Goal: Task Accomplishment & Management: Use online tool/utility

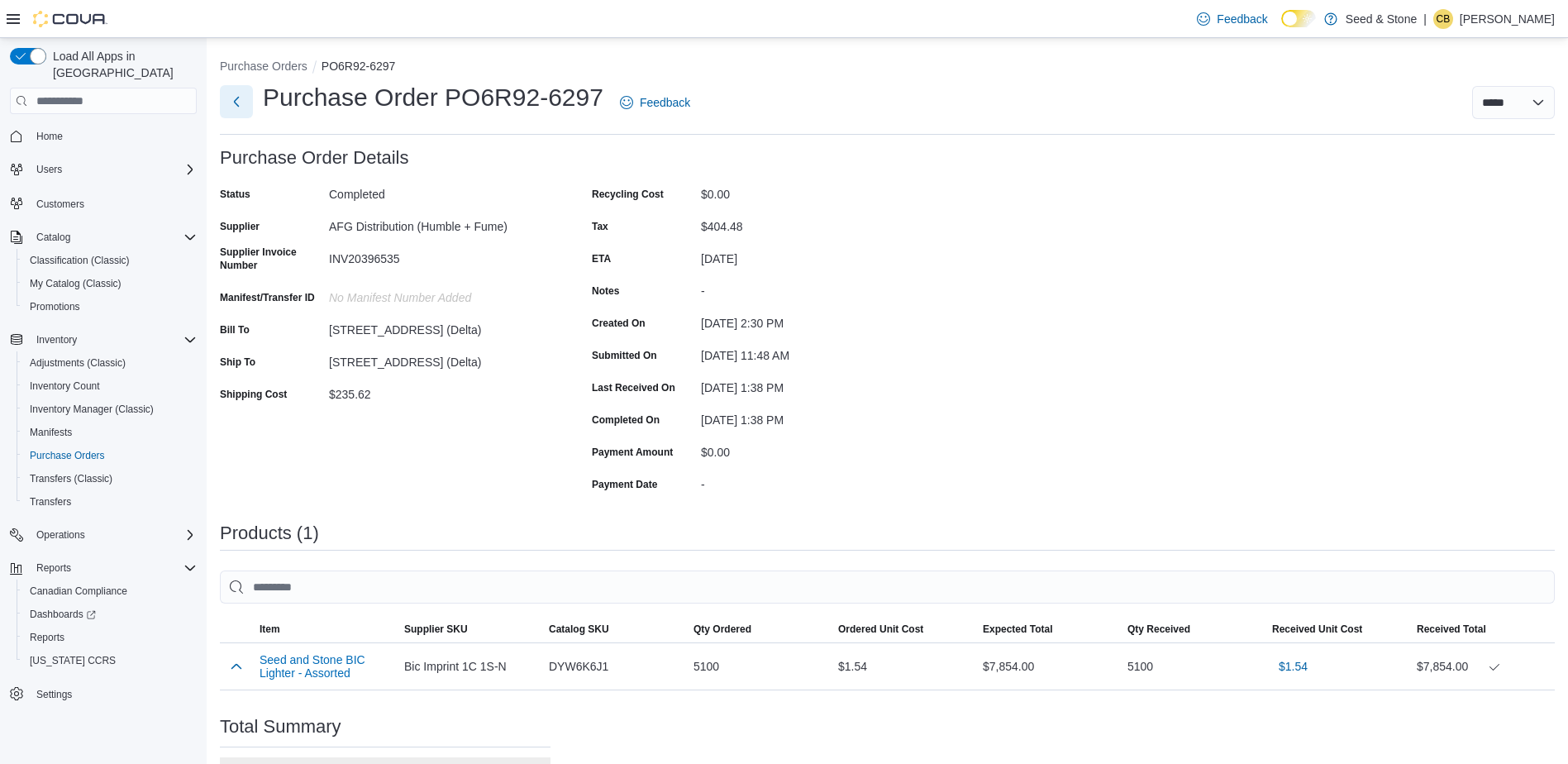
click at [234, 109] on button "Next" at bounding box center [236, 101] width 33 height 33
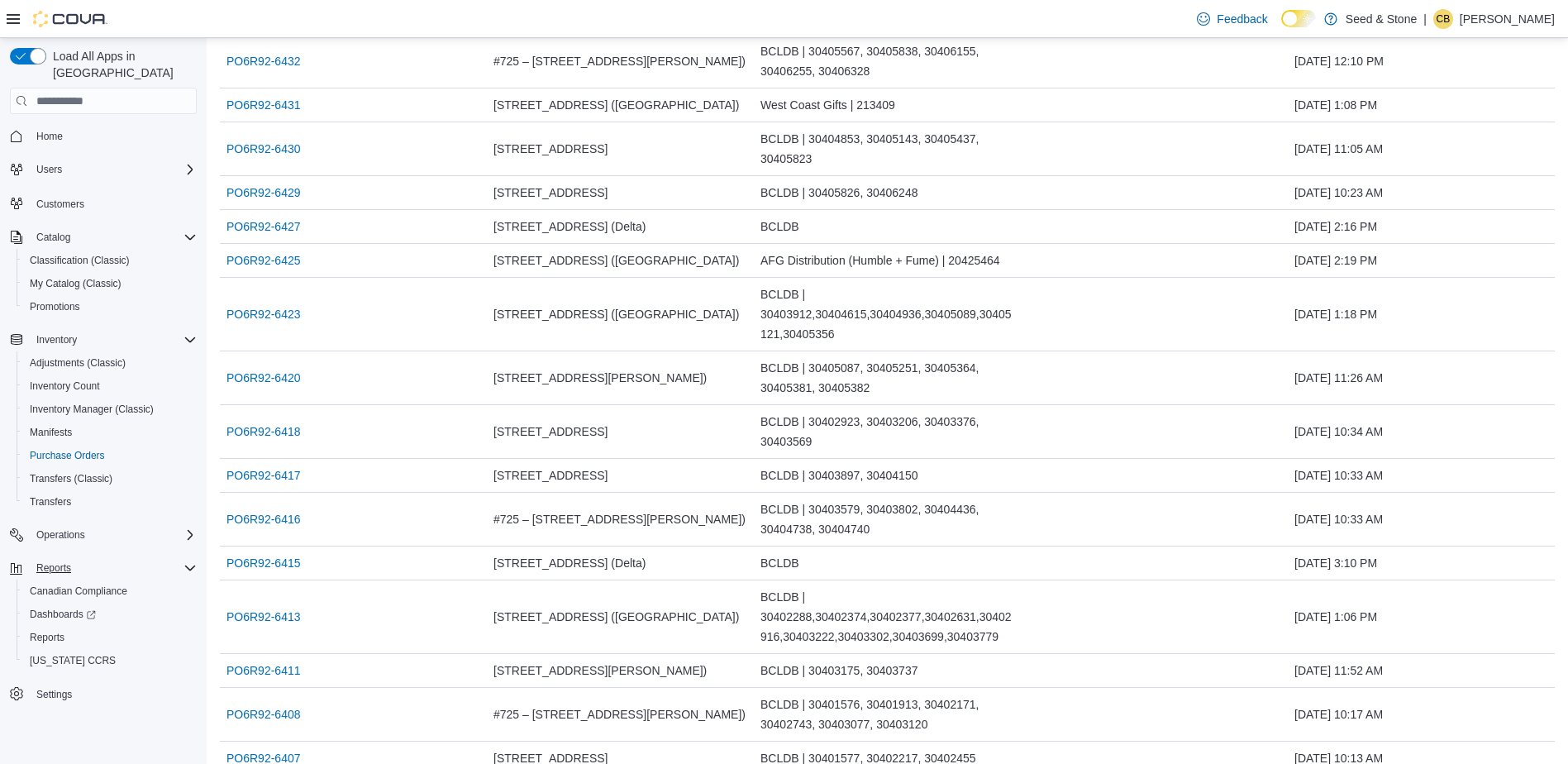
scroll to position [331, 0]
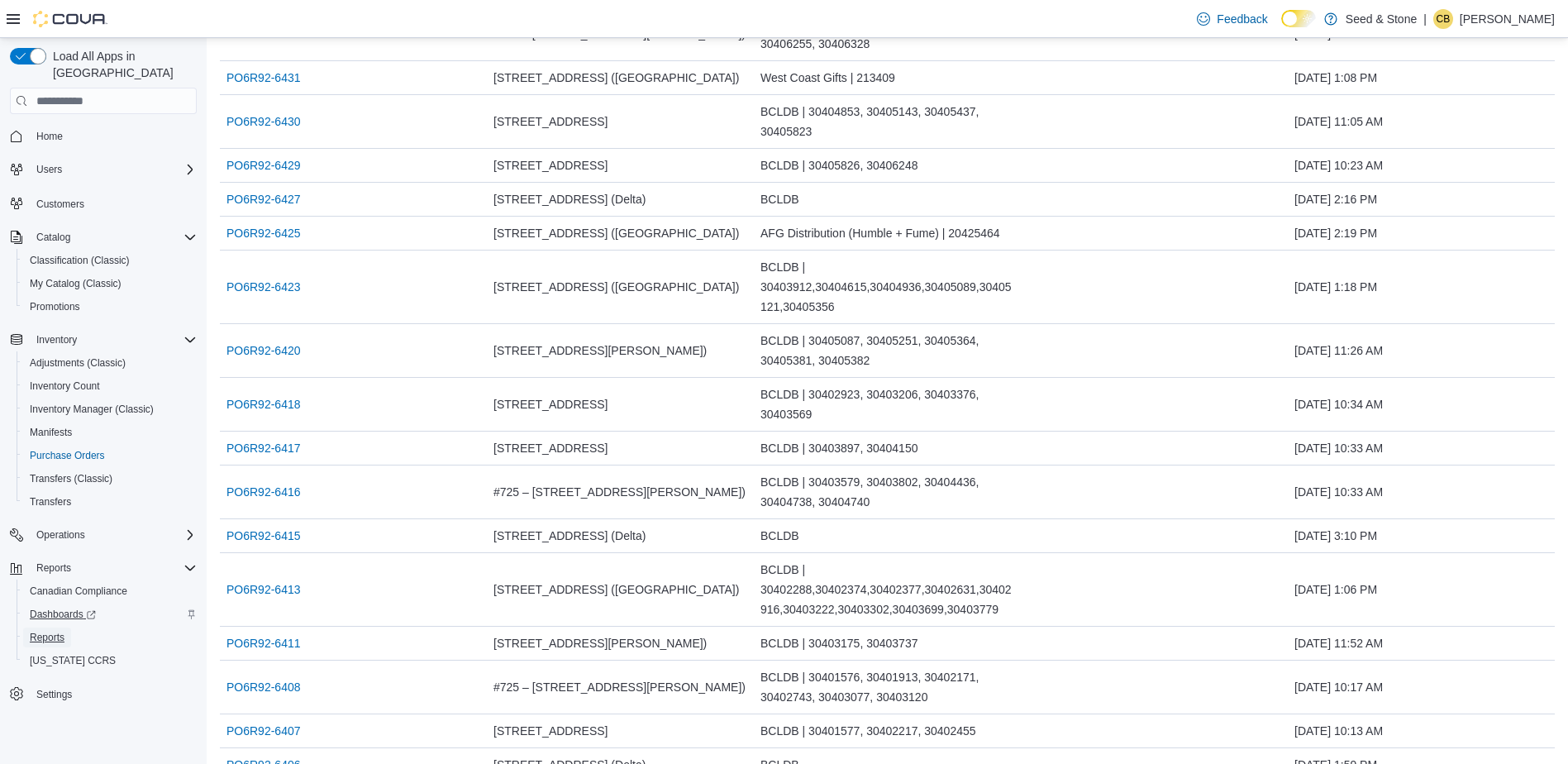
drag, startPoint x: 42, startPoint y: 616, endPoint x: 40, endPoint y: 600, distance: 16.1
click at [42, 630] on span "Reports" at bounding box center [46, 637] width 35 height 13
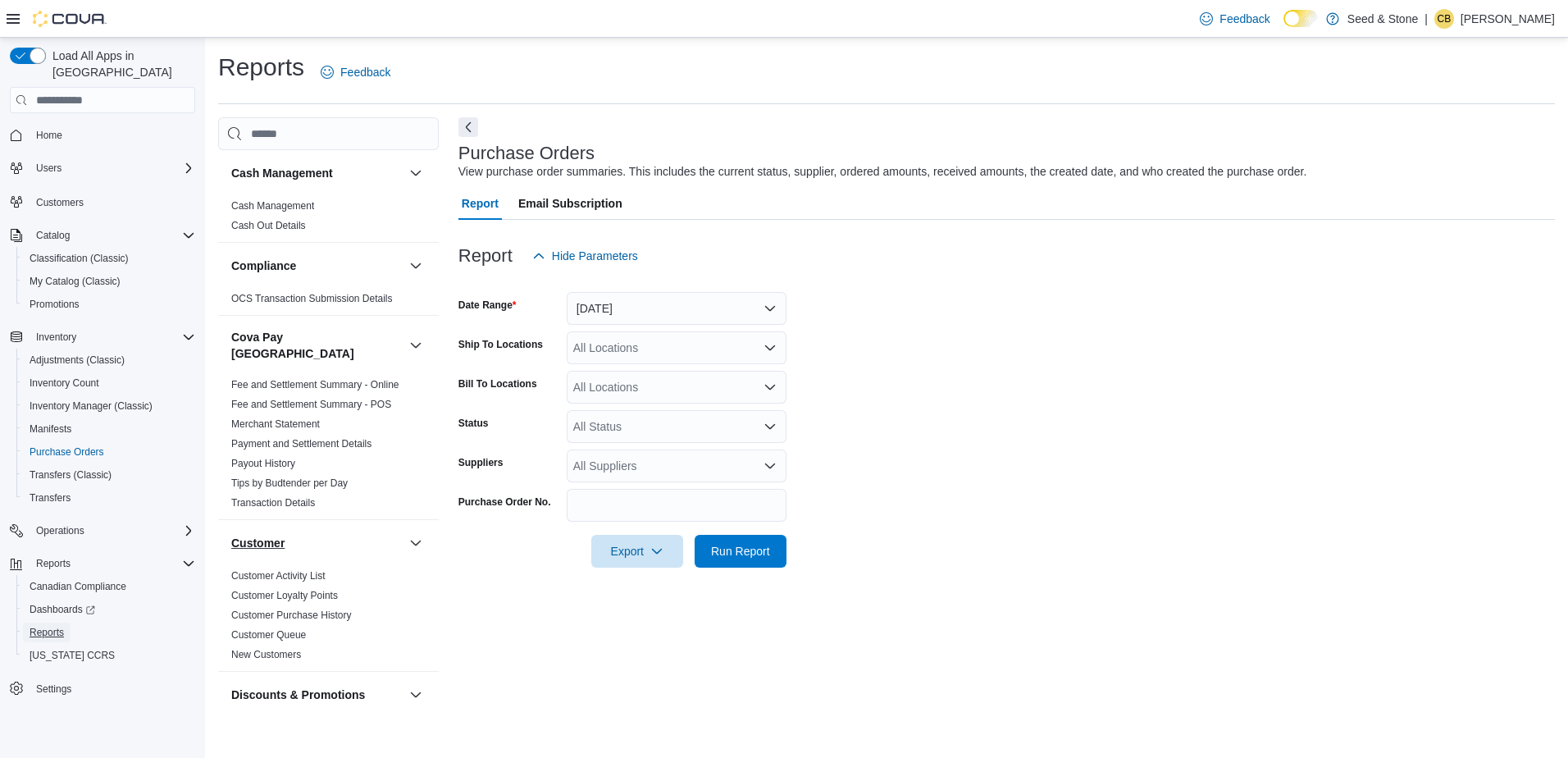
scroll to position [492, 0]
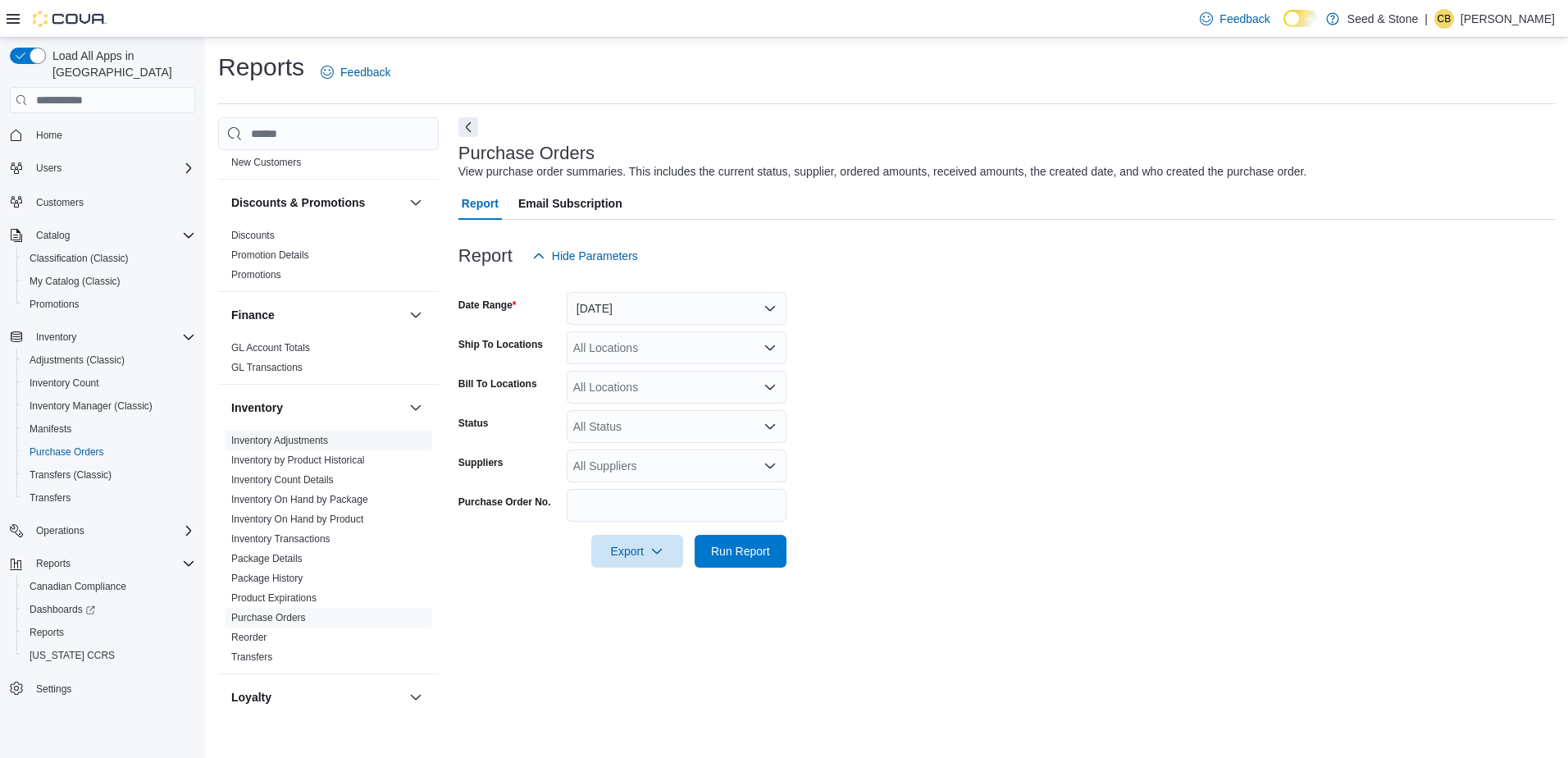
click at [305, 435] on link "Inventory Adjustments" at bounding box center [280, 441] width 97 height 12
click at [646, 301] on button "[DATE]" at bounding box center [676, 308] width 220 height 33
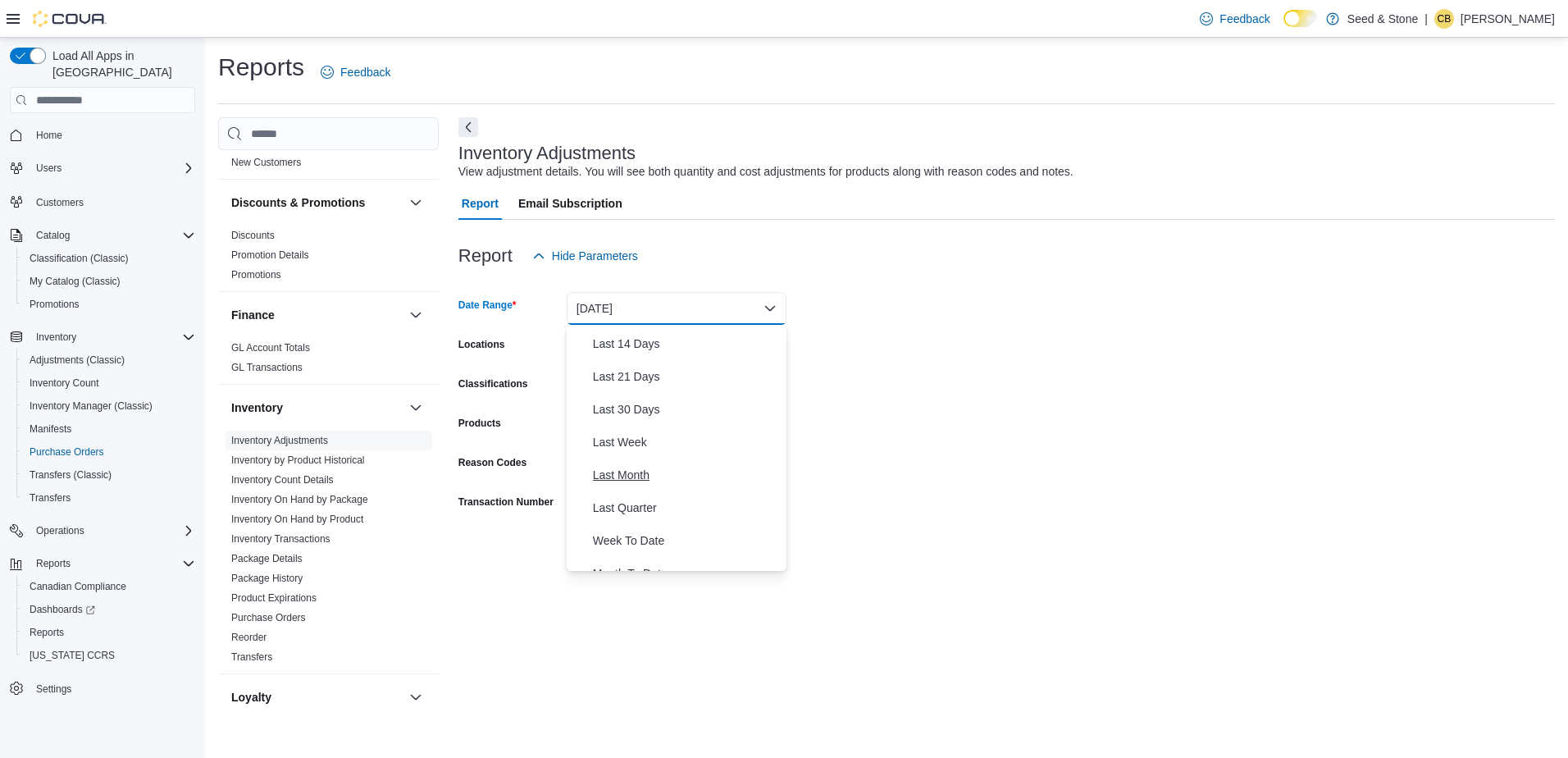
scroll to position [164, 0]
click at [628, 406] on span "Last 30 Days" at bounding box center [686, 407] width 187 height 20
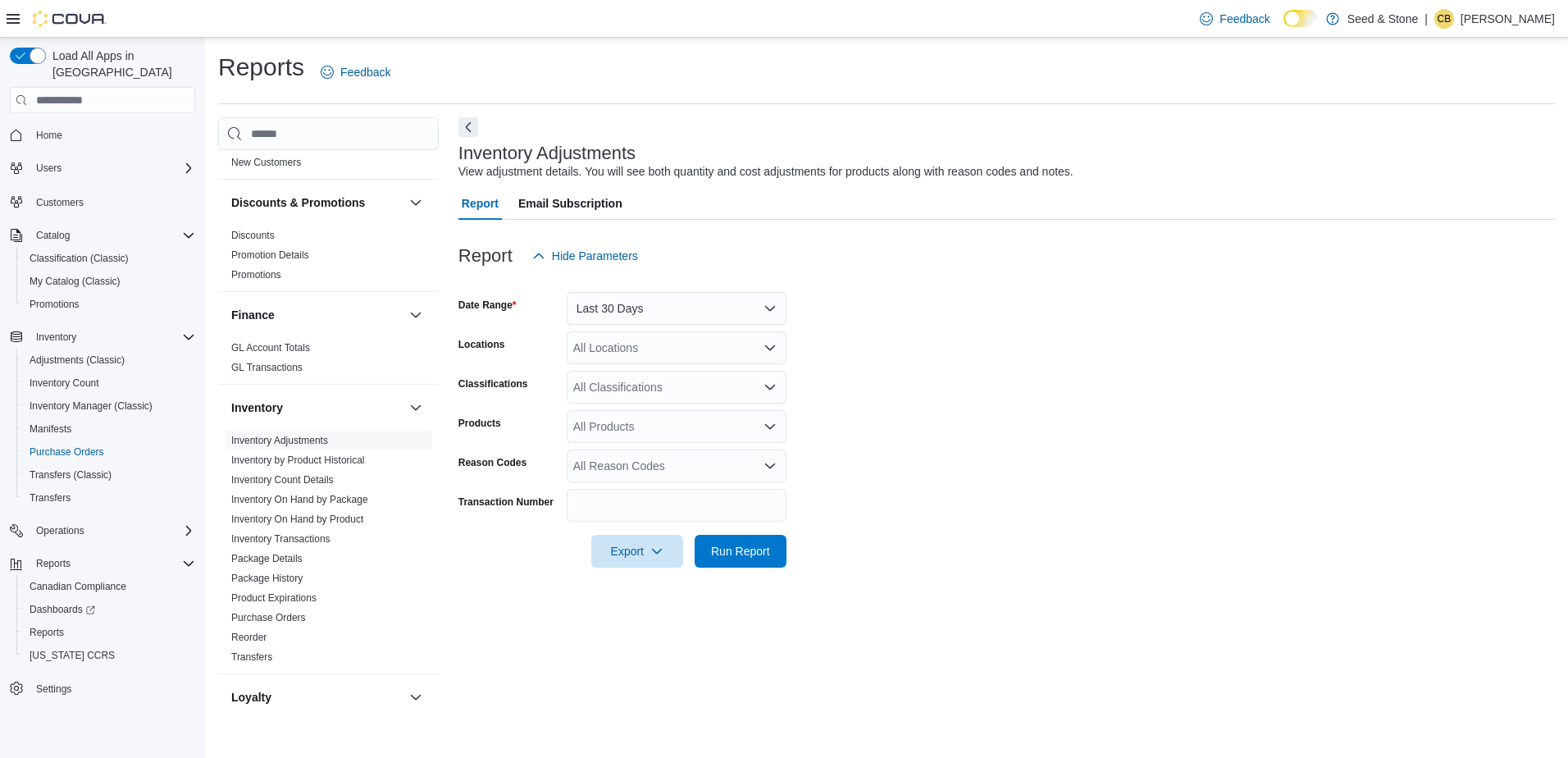
click at [901, 317] on form "Date Range Last 30 Days Locations All Locations Classifications All Classificat…" at bounding box center [1006, 420] width 1096 height 296
click at [602, 354] on div "All Locations" at bounding box center [676, 347] width 220 height 33
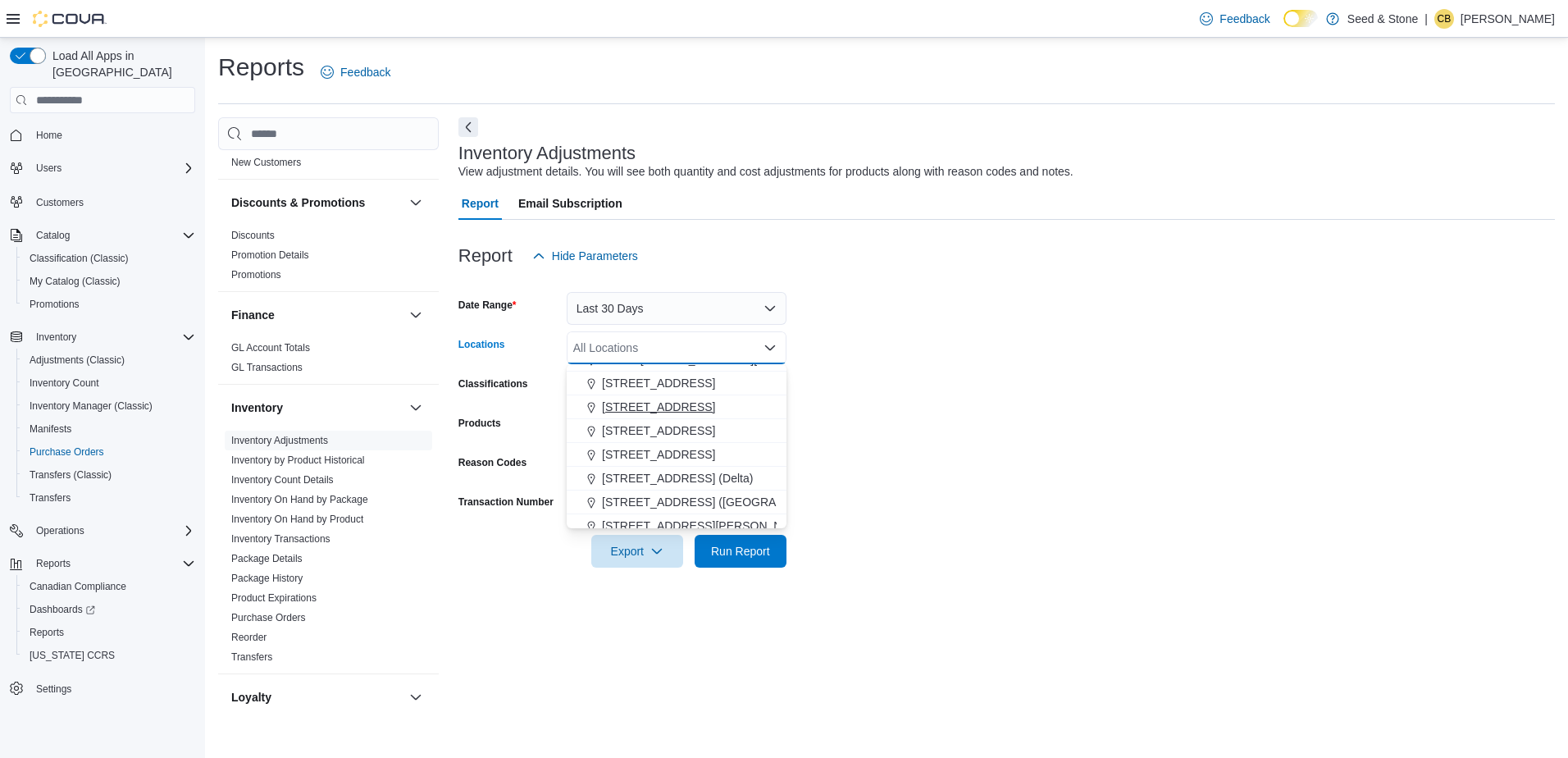
scroll to position [73, 0]
click at [638, 486] on span "[STREET_ADDRESS][PERSON_NAME])" at bounding box center [707, 493] width 211 height 17
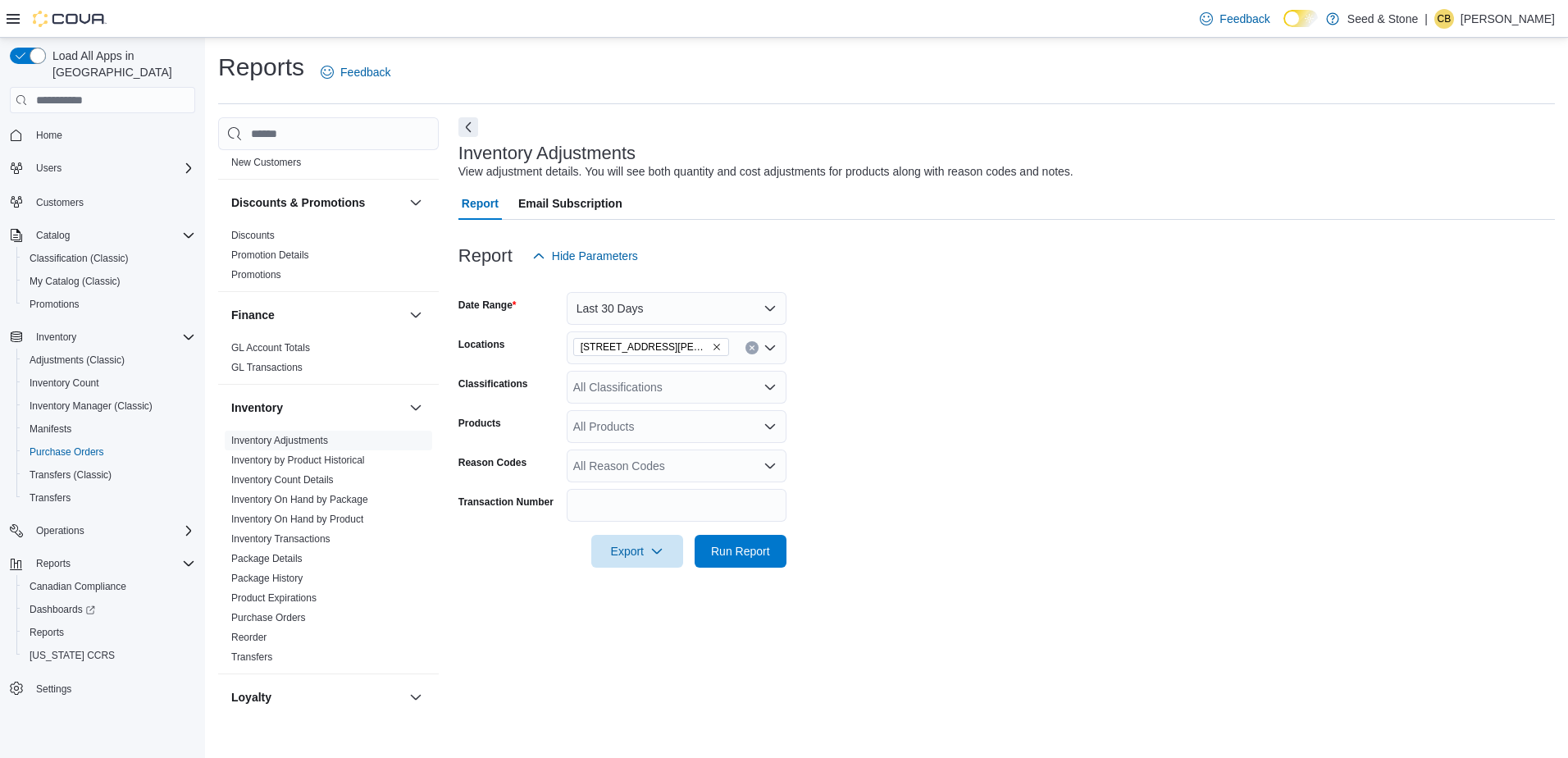
drag, startPoint x: 859, startPoint y: 392, endPoint x: 786, endPoint y: 393, distance: 73.0
click at [860, 392] on form "Date Range Last 30 Days Locations [STREET_ADDRESS][GEOGRAPHIC_DATA][PERSON_NAME…" at bounding box center [1006, 420] width 1096 height 296
click at [604, 387] on div "All Classifications" at bounding box center [676, 387] width 220 height 33
click at [895, 389] on form "Date Range Last 30 Days Locations [STREET_ADDRESS][GEOGRAPHIC_DATA][PERSON_NAME…" at bounding box center [1006, 420] width 1096 height 296
click at [624, 436] on div "All Products" at bounding box center [676, 426] width 220 height 33
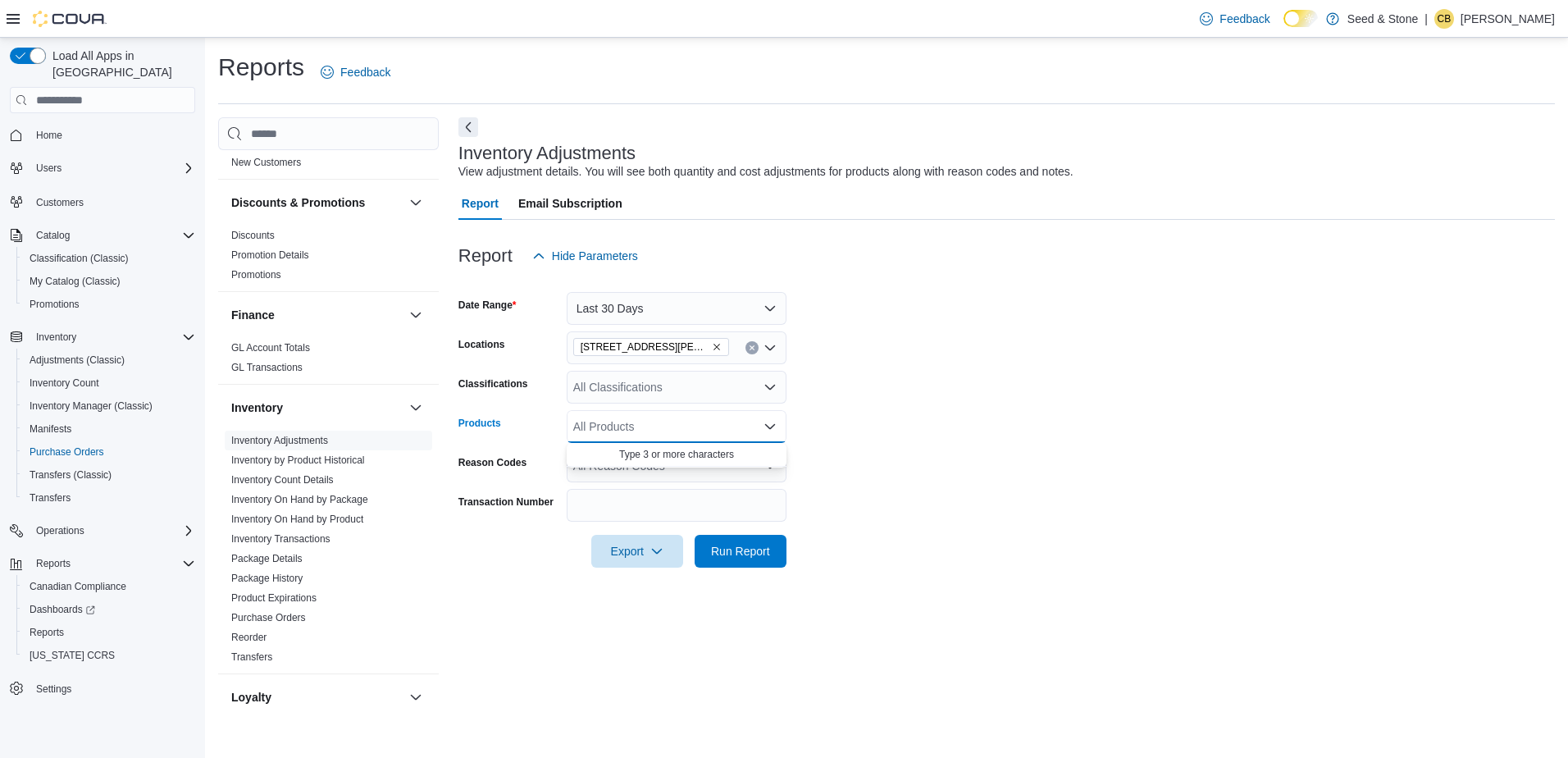
click at [655, 396] on div "All Classifications" at bounding box center [676, 387] width 220 height 33
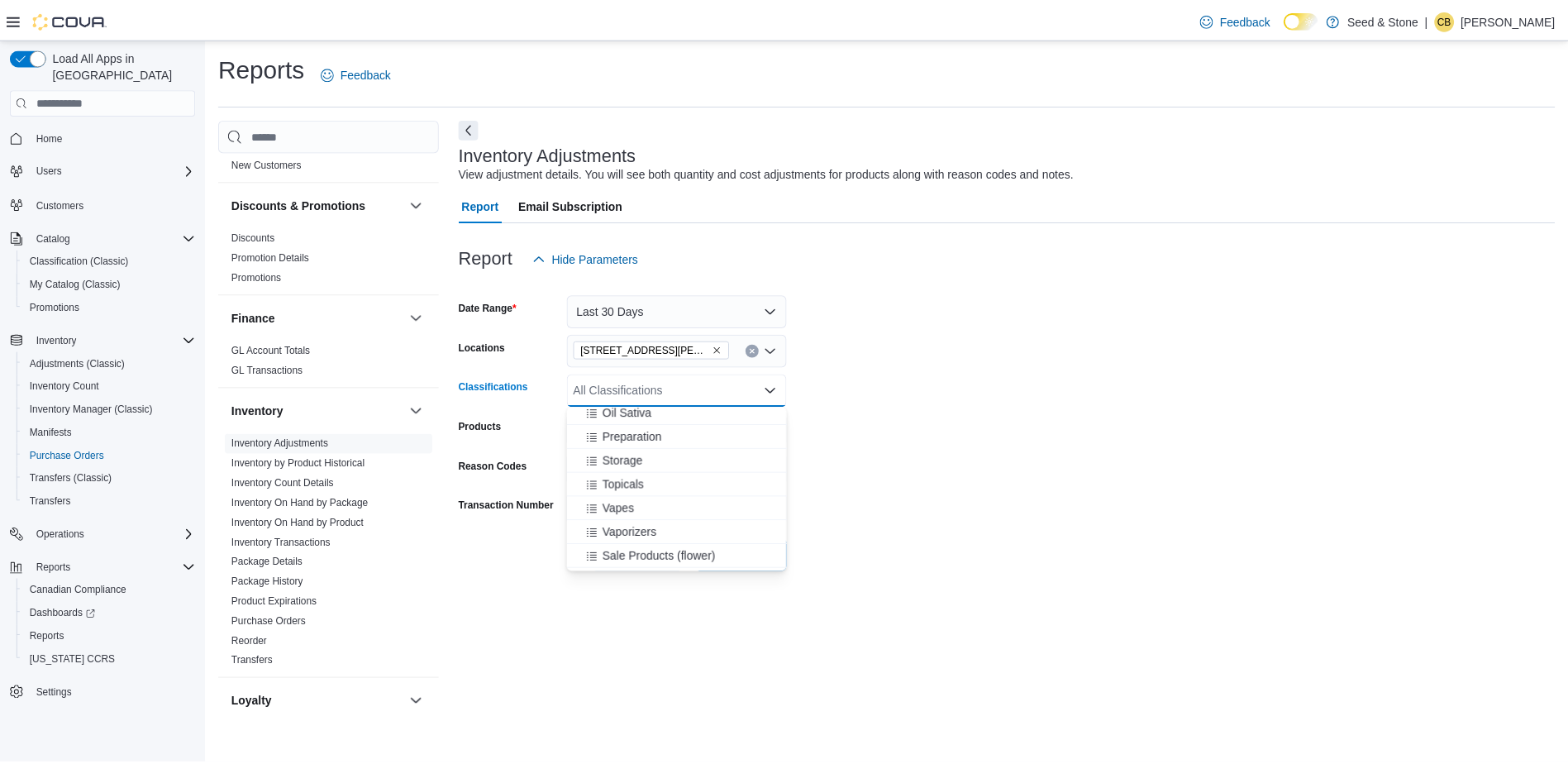
scroll to position [855, 0]
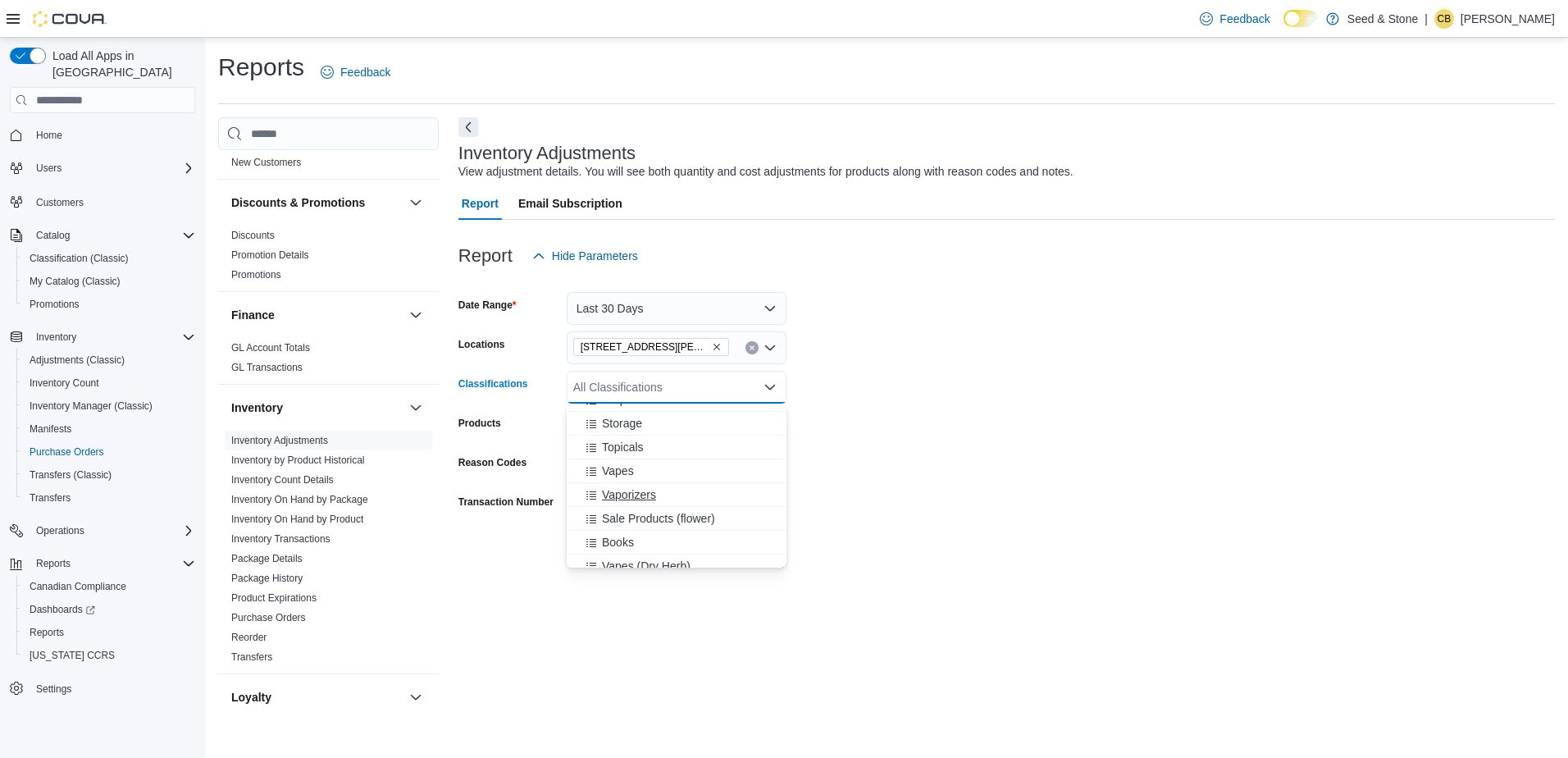
click at [642, 492] on span "Vaporizers" at bounding box center [629, 494] width 54 height 17
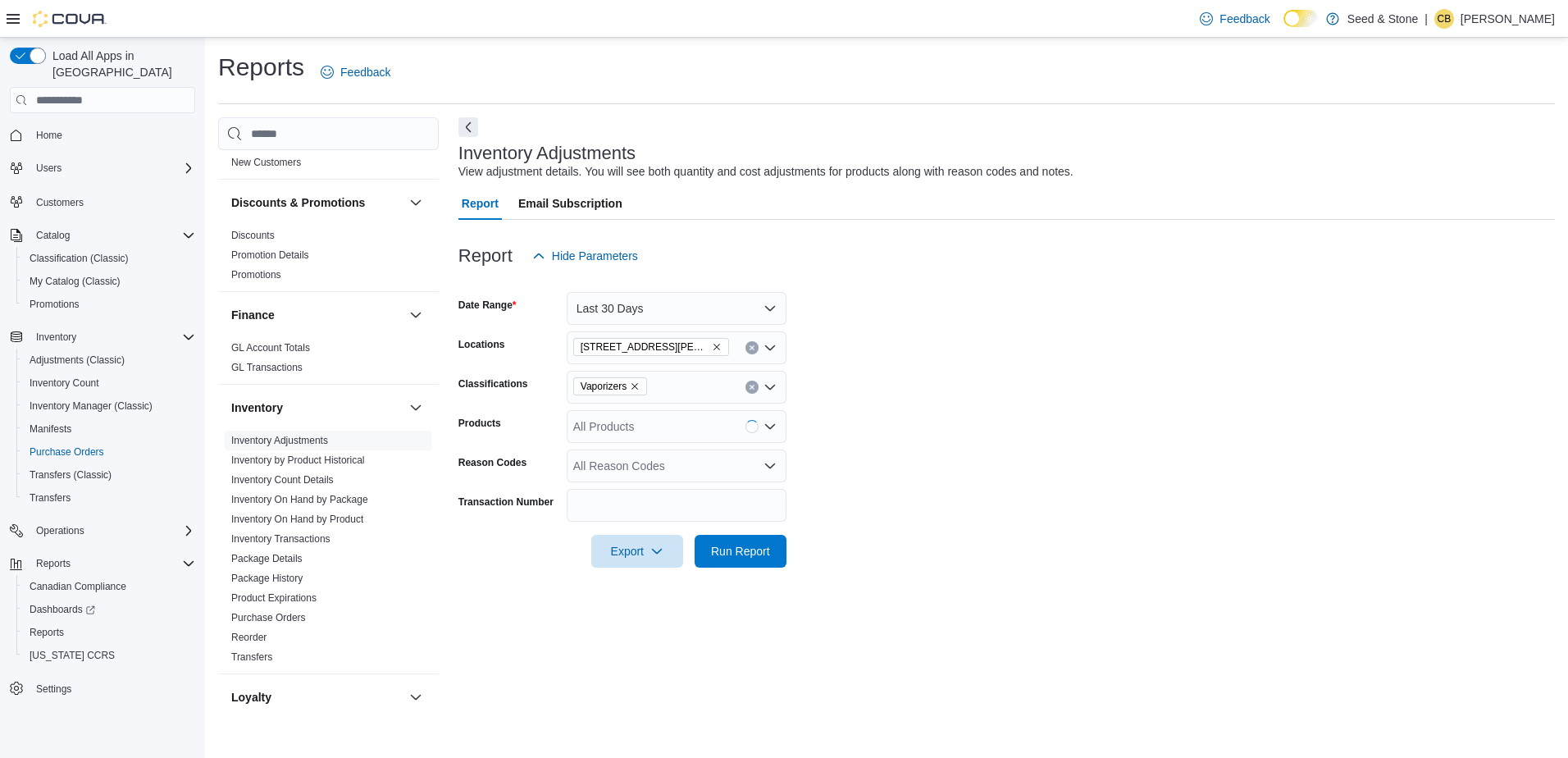
click at [940, 393] on form "Date Range Last 30 Days Locations [STREET_ADDRESS][GEOGRAPHIC_DATA][PERSON_NAME…" at bounding box center [1006, 420] width 1096 height 296
click at [753, 544] on span "Run Report" at bounding box center [741, 550] width 59 height 17
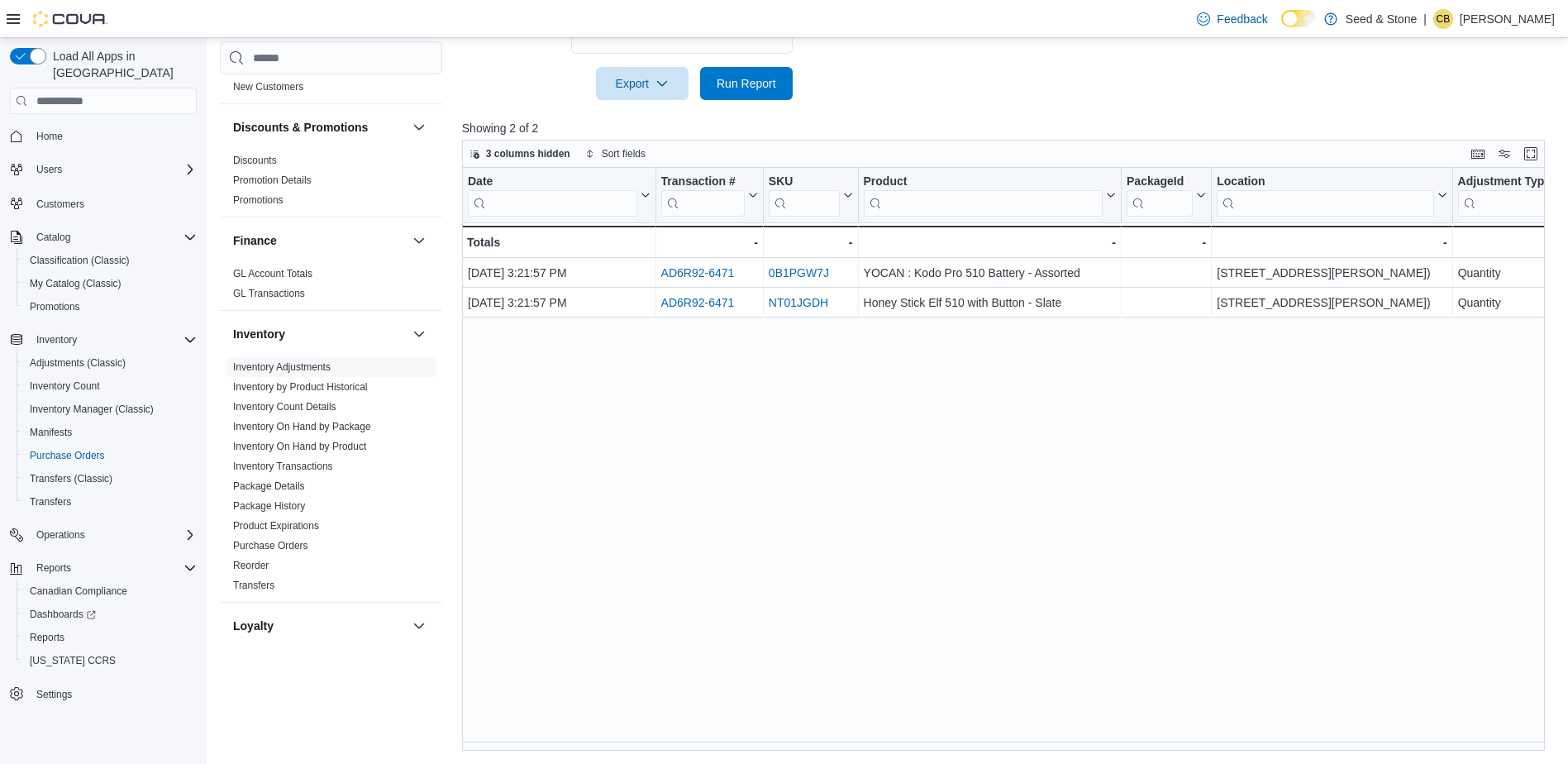
click at [724, 528] on div "Date Click to view column header actions Transaction # Click to view column hea…" at bounding box center [1009, 459] width 1095 height 582
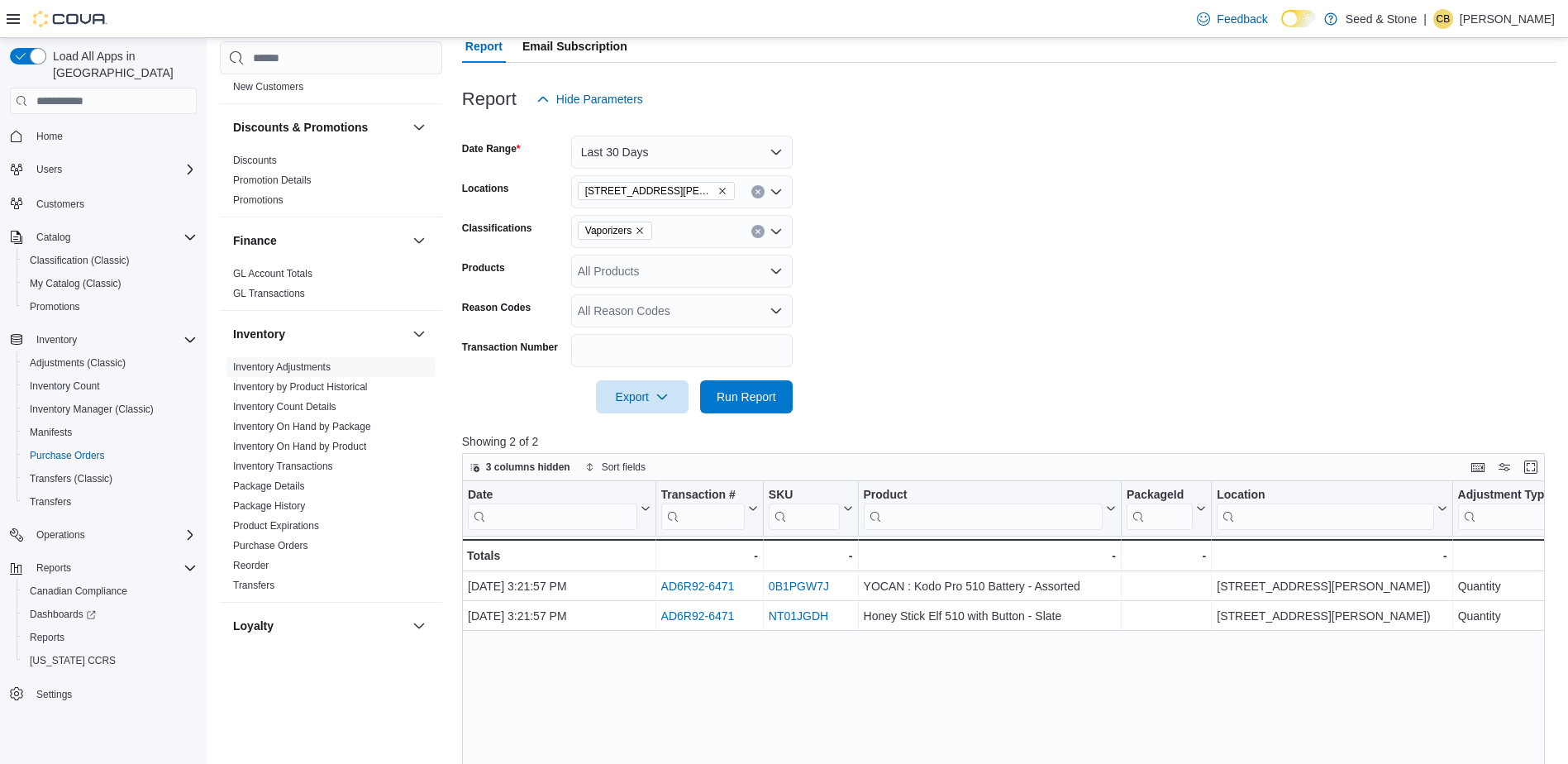
scroll to position [141, 0]
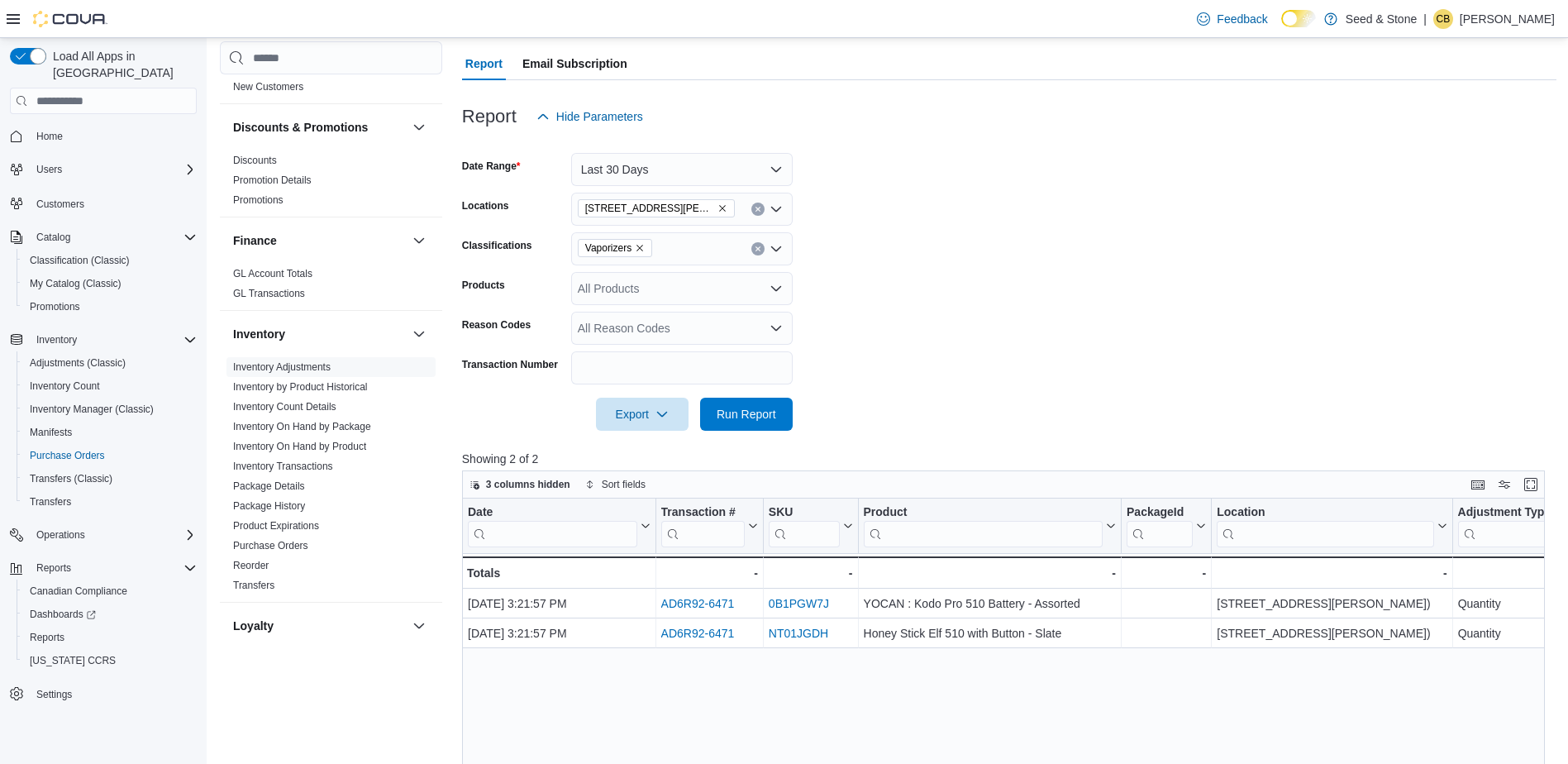
click at [1153, 214] on form "Date Range Last 30 Days Locations [STREET_ADDRESS][GEOGRAPHIC_DATA][PERSON_NAME…" at bounding box center [1009, 282] width 1095 height 298
click at [640, 246] on icon "Remove Vaporizers from selection in this group" at bounding box center [640, 248] width 10 height 10
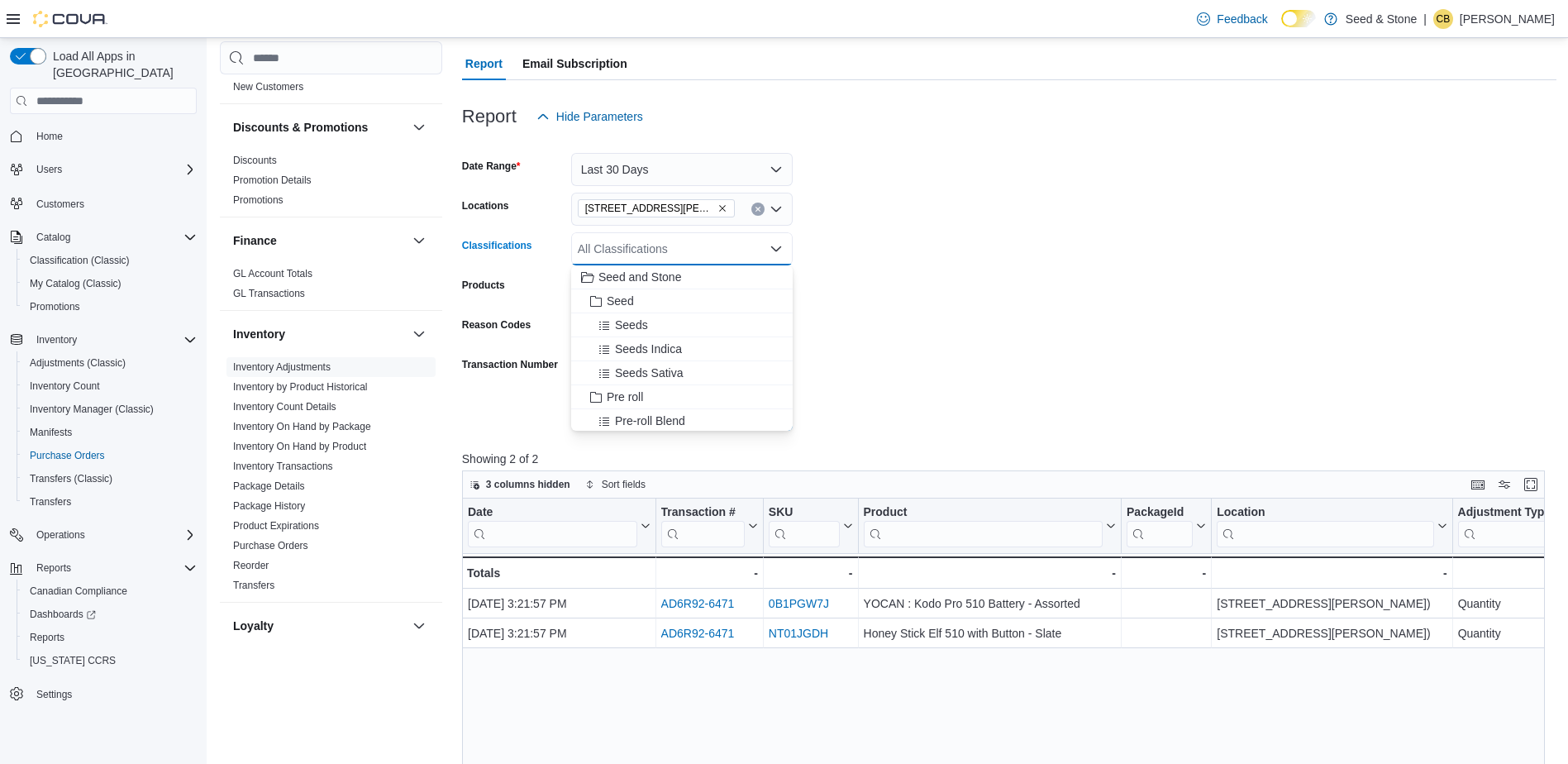
click at [633, 244] on div "All Classifications" at bounding box center [682, 248] width 221 height 33
drag, startPoint x: 892, startPoint y: 276, endPoint x: 770, endPoint y: 275, distance: 122.0
click at [884, 275] on form "Date Range Last 30 Days Locations [STREET_ADDRESS][GEOGRAPHIC_DATA][PERSON_NAME…" at bounding box center [1009, 282] width 1095 height 298
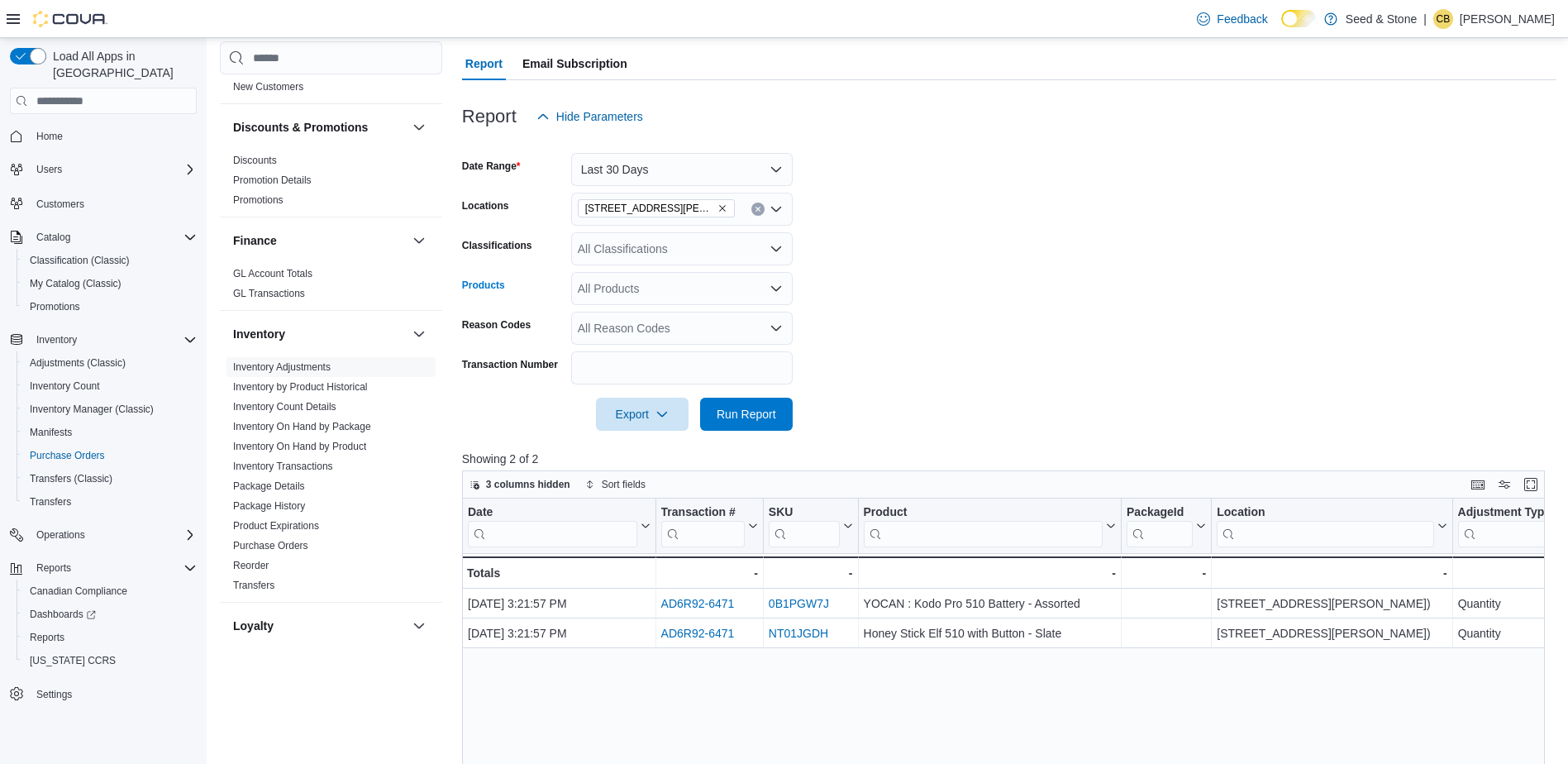
click at [648, 279] on div "All Products" at bounding box center [682, 288] width 221 height 33
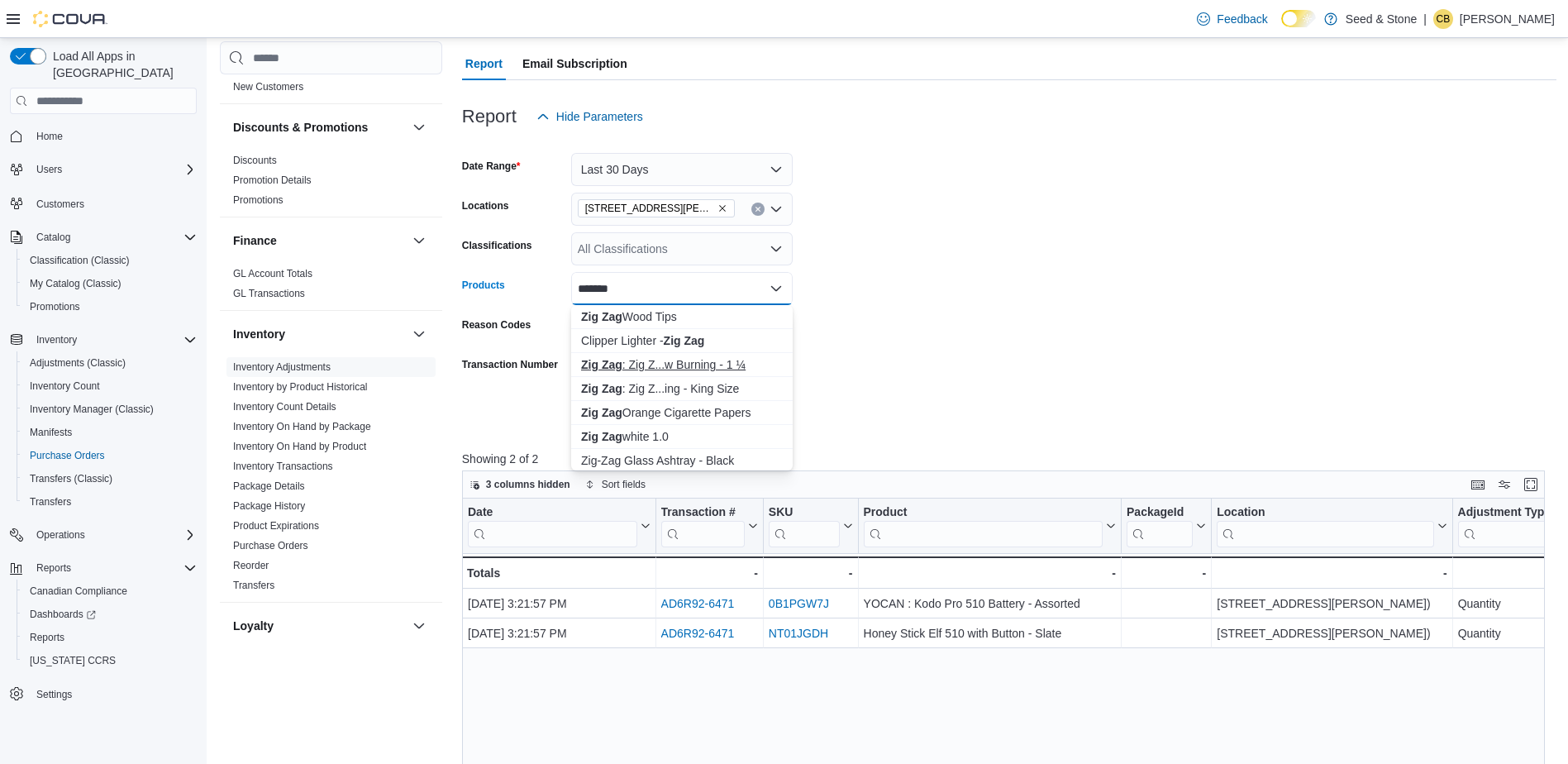
type input "*******"
click at [695, 361] on div "Zig Zag : Zig Z...w Burning - 1 ¼" at bounding box center [683, 364] width 202 height 17
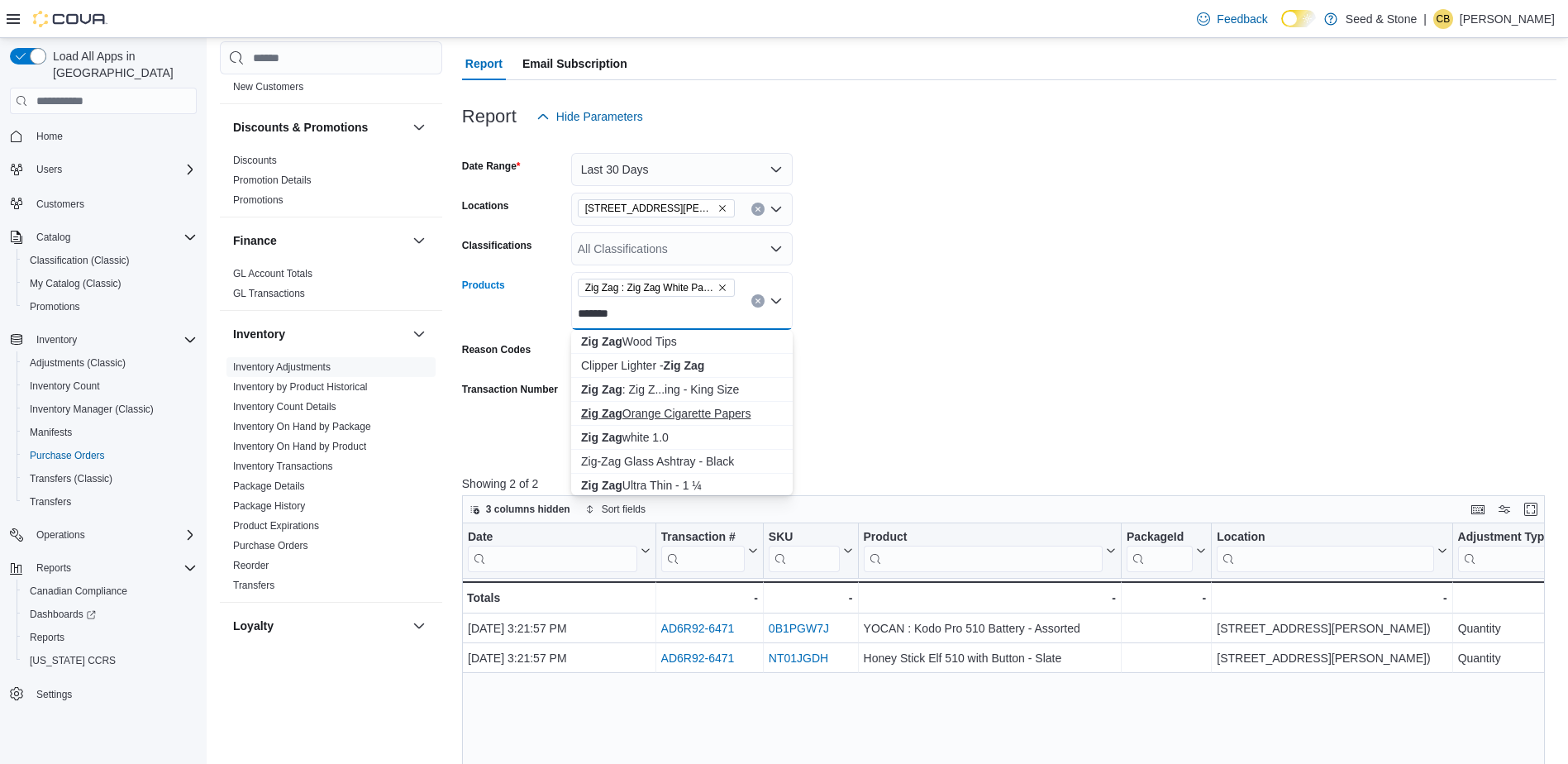
type input "*******"
click at [677, 416] on div "Zig Zag Orange Cigarette Papers" at bounding box center [683, 413] width 202 height 17
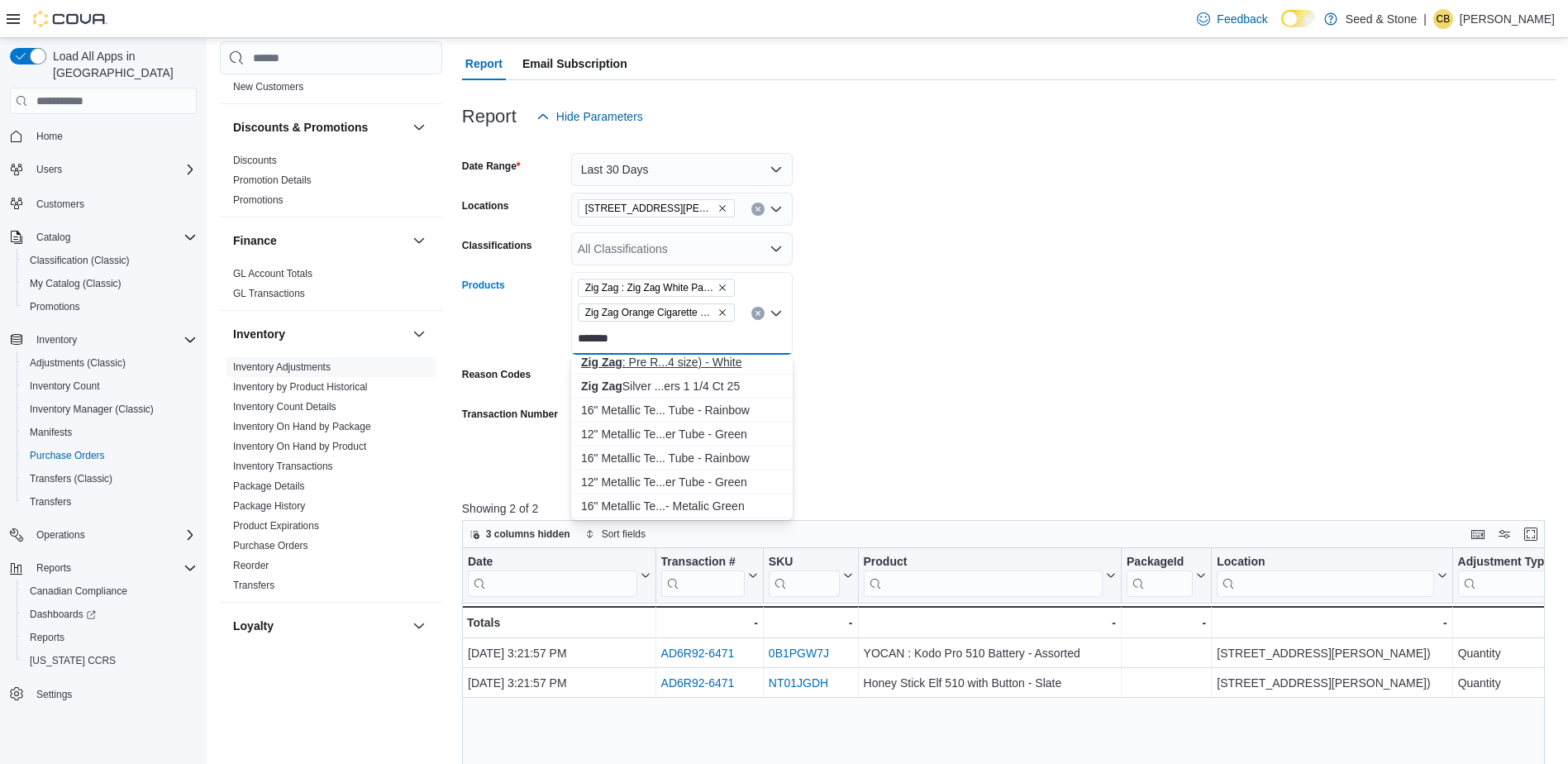
scroll to position [909, 0]
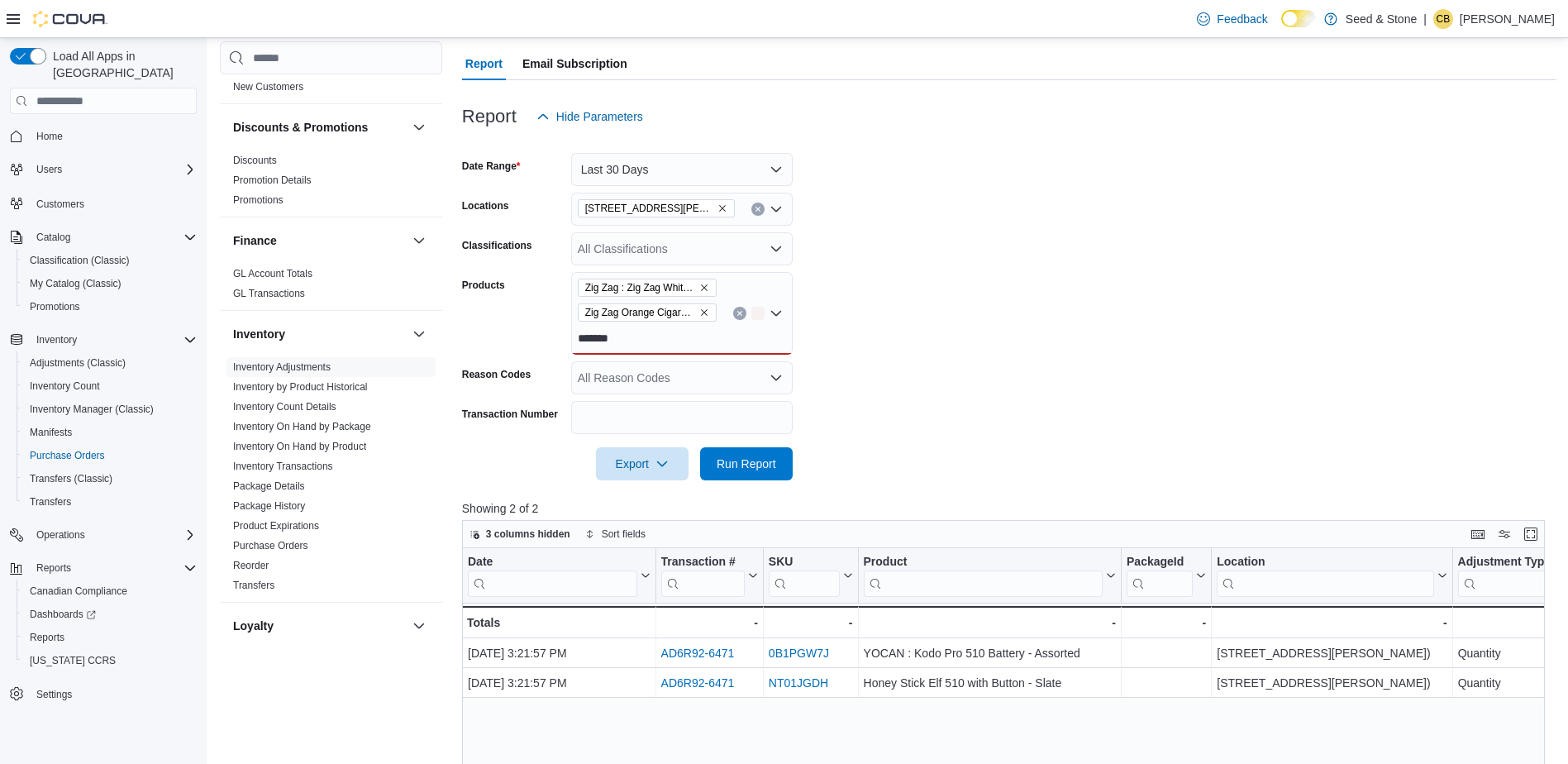
click at [970, 324] on form "Date Range Last 30 Days Locations [STREET_ADDRESS][PERSON_NAME] (Chilliwack) Cl…" at bounding box center [1009, 306] width 1095 height 348
click at [706, 309] on icon "Remove Zig Zag Orange Cigarette Papers from selection in this group" at bounding box center [704, 312] width 10 height 10
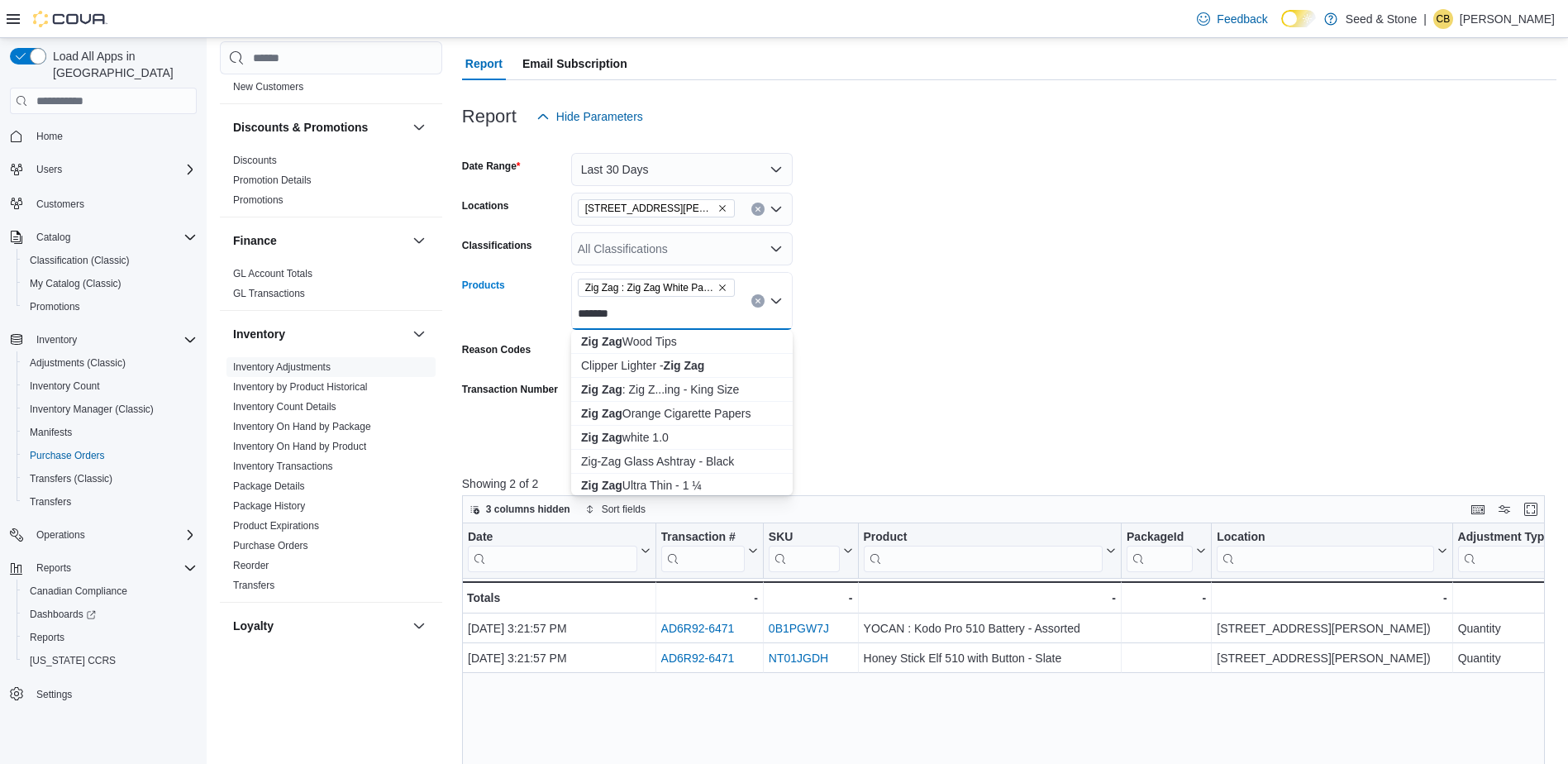
click at [719, 289] on icon "Remove Zig Zag : Zig Zag White Papers With Tip, Slow Burning - 1 ¼ from selecti…" at bounding box center [723, 288] width 10 height 10
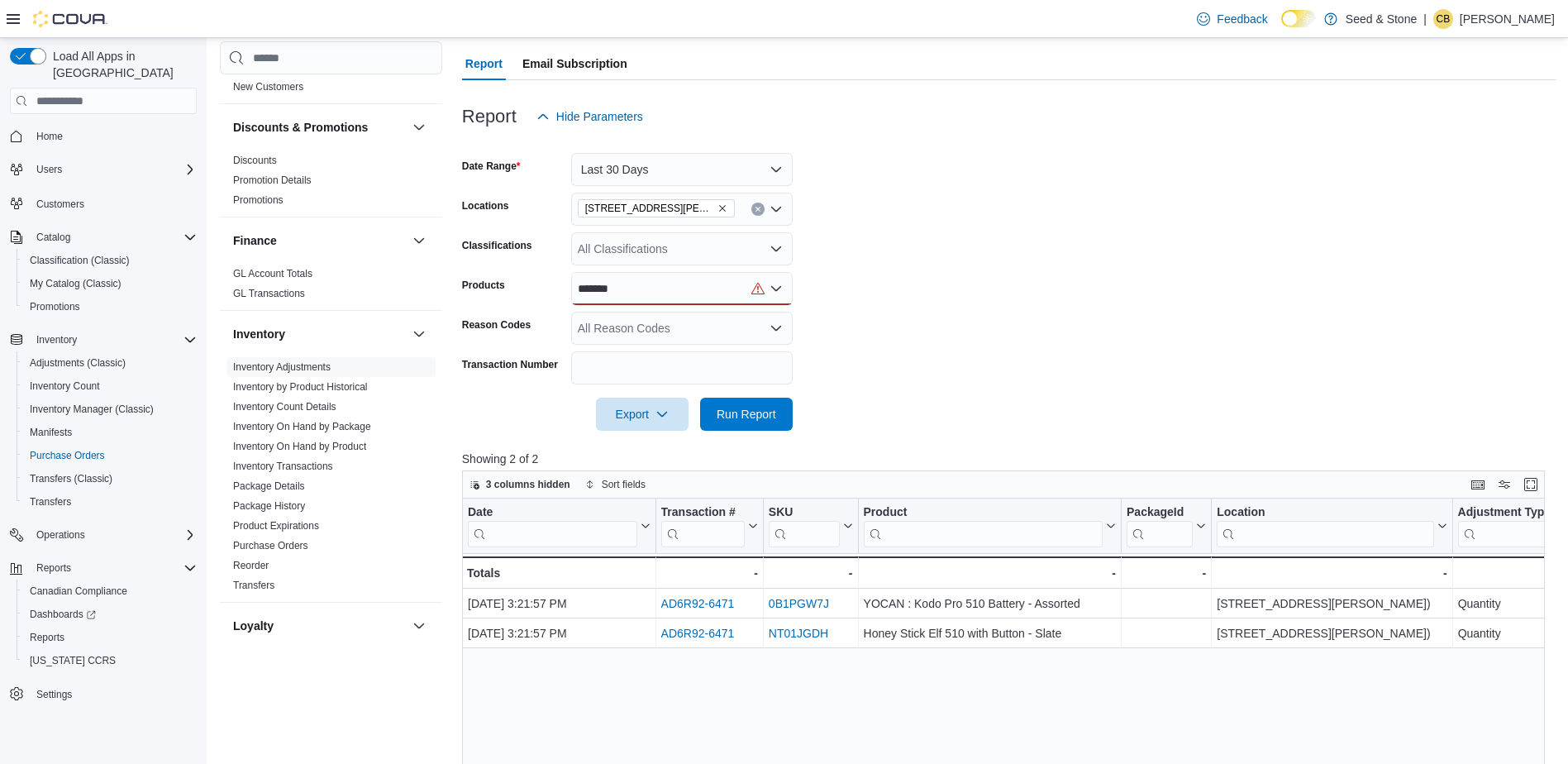
click at [959, 213] on form "Date Range Last 30 Days Locations [STREET_ADDRESS][GEOGRAPHIC_DATA][PERSON_NAME…" at bounding box center [1009, 282] width 1095 height 298
click at [650, 291] on div "*******" at bounding box center [682, 288] width 221 height 33
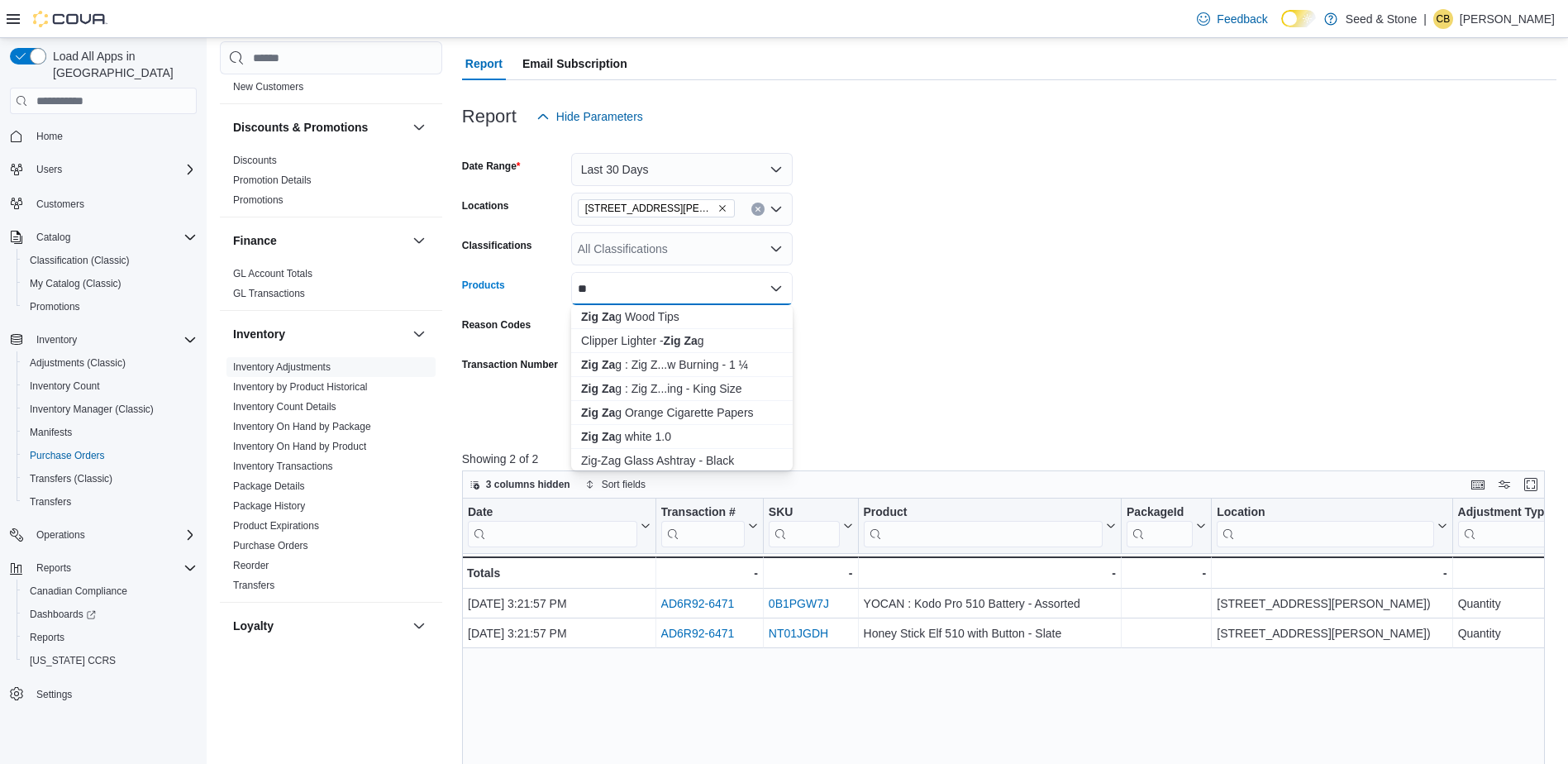
type input "*"
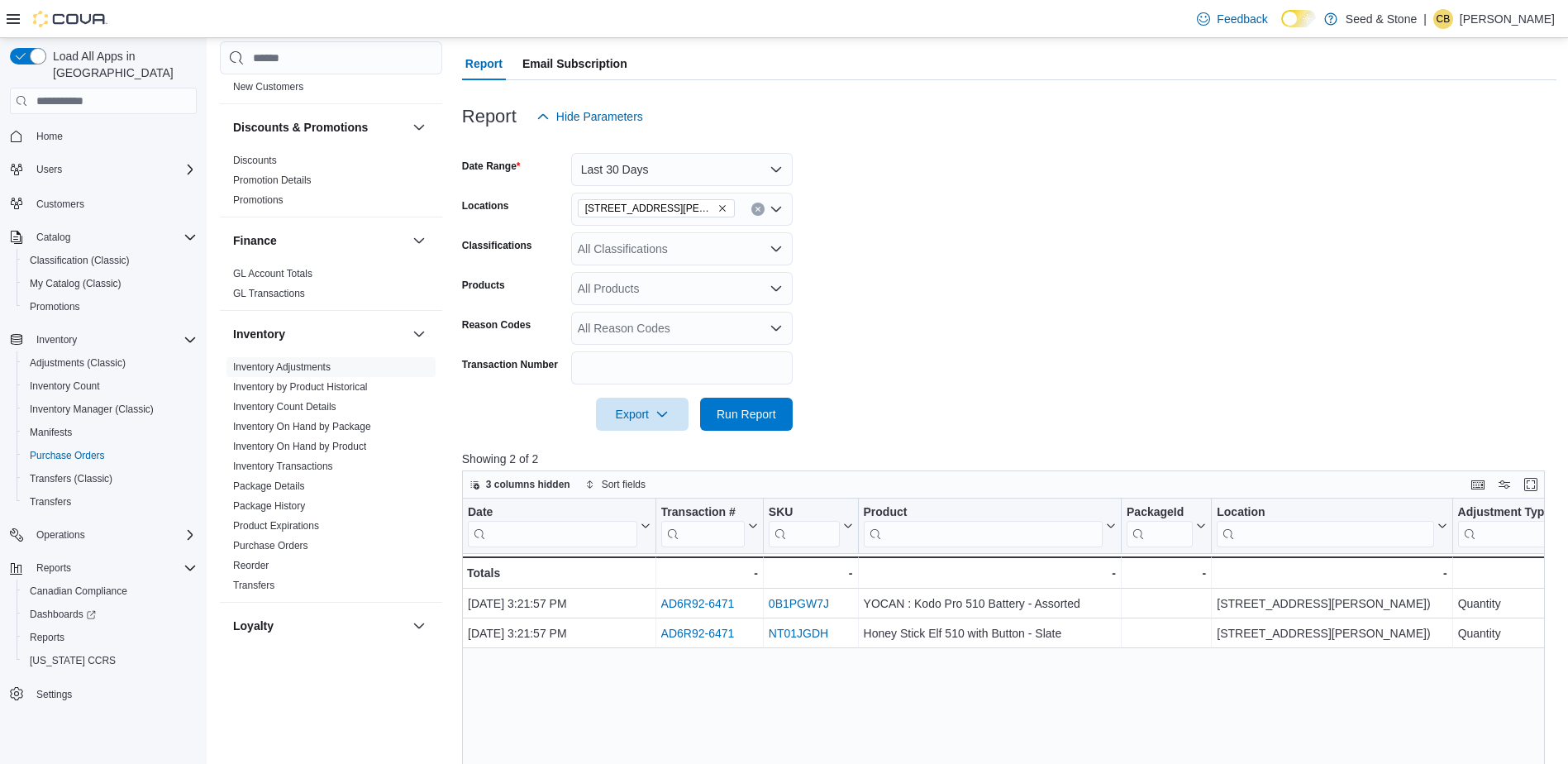
click at [935, 288] on form "Date Range Last 30 Days Locations [STREET_ADDRESS][GEOGRAPHIC_DATA][PERSON_NAME…" at bounding box center [1009, 282] width 1095 height 298
click at [711, 284] on div "All Products" at bounding box center [682, 288] width 221 height 33
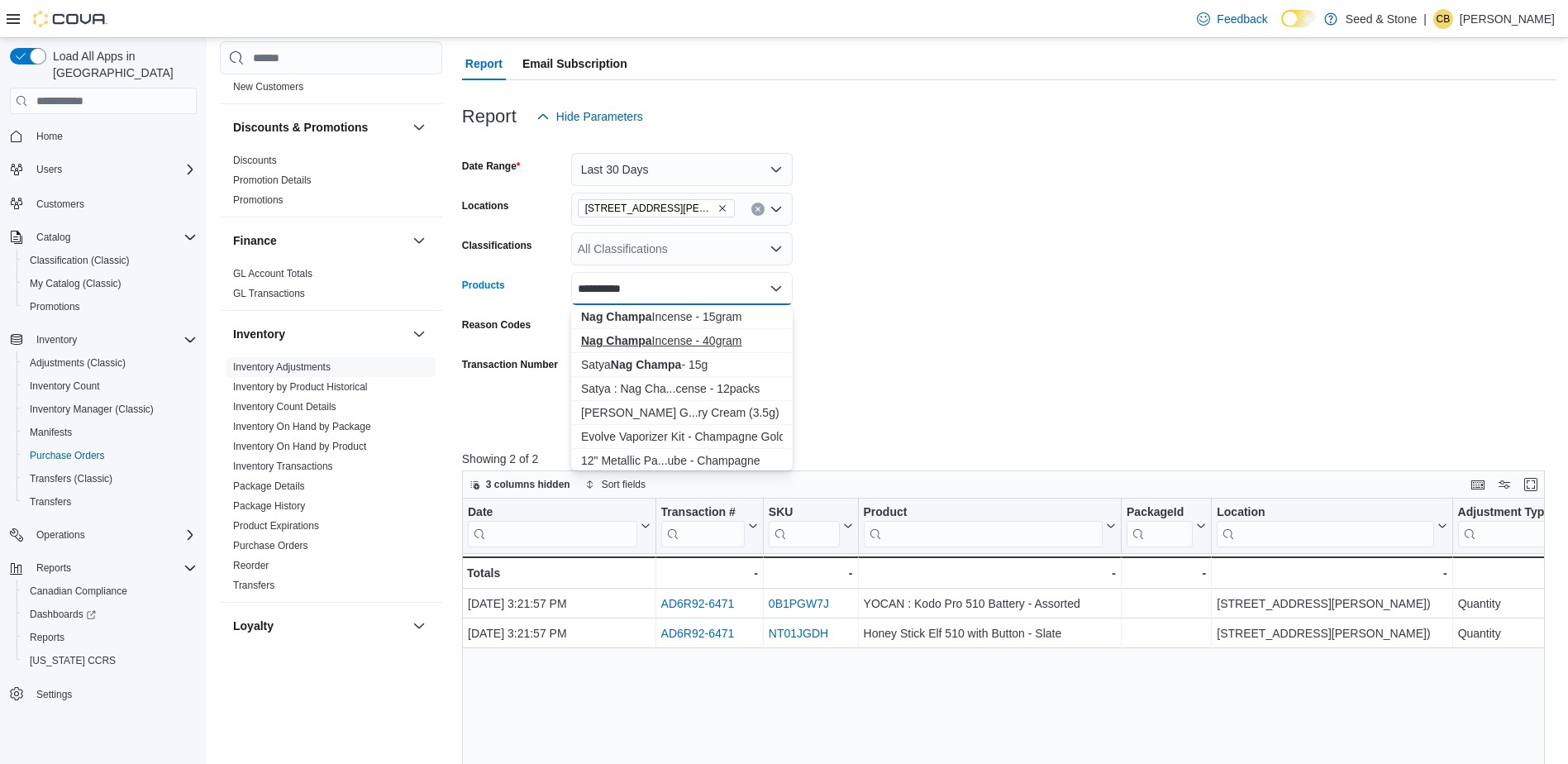
type input "**********"
click at [710, 337] on div "Nag Champa Incense - 40gram" at bounding box center [683, 341] width 202 height 17
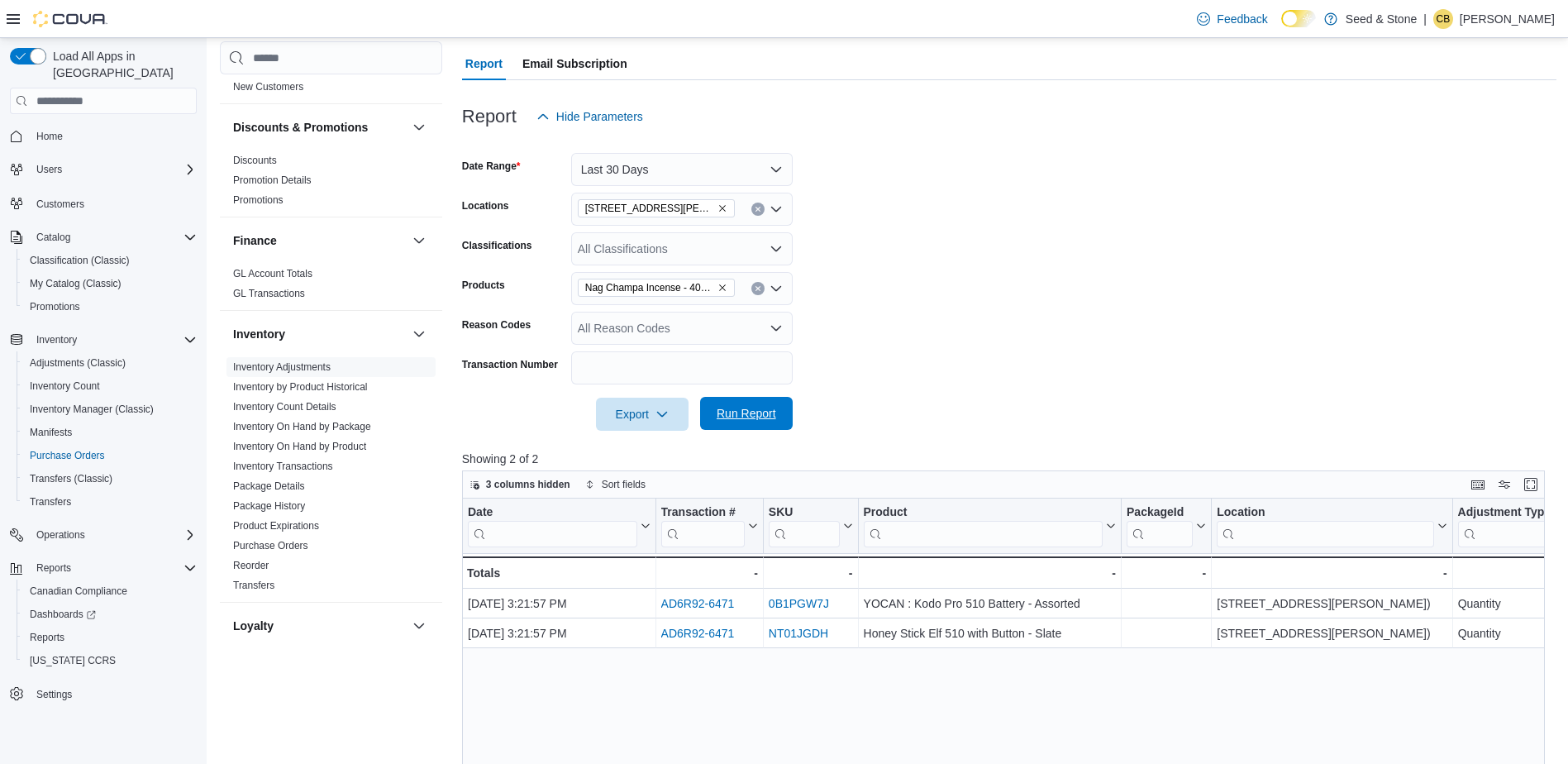
click at [757, 407] on span "Run Report" at bounding box center [747, 413] width 60 height 17
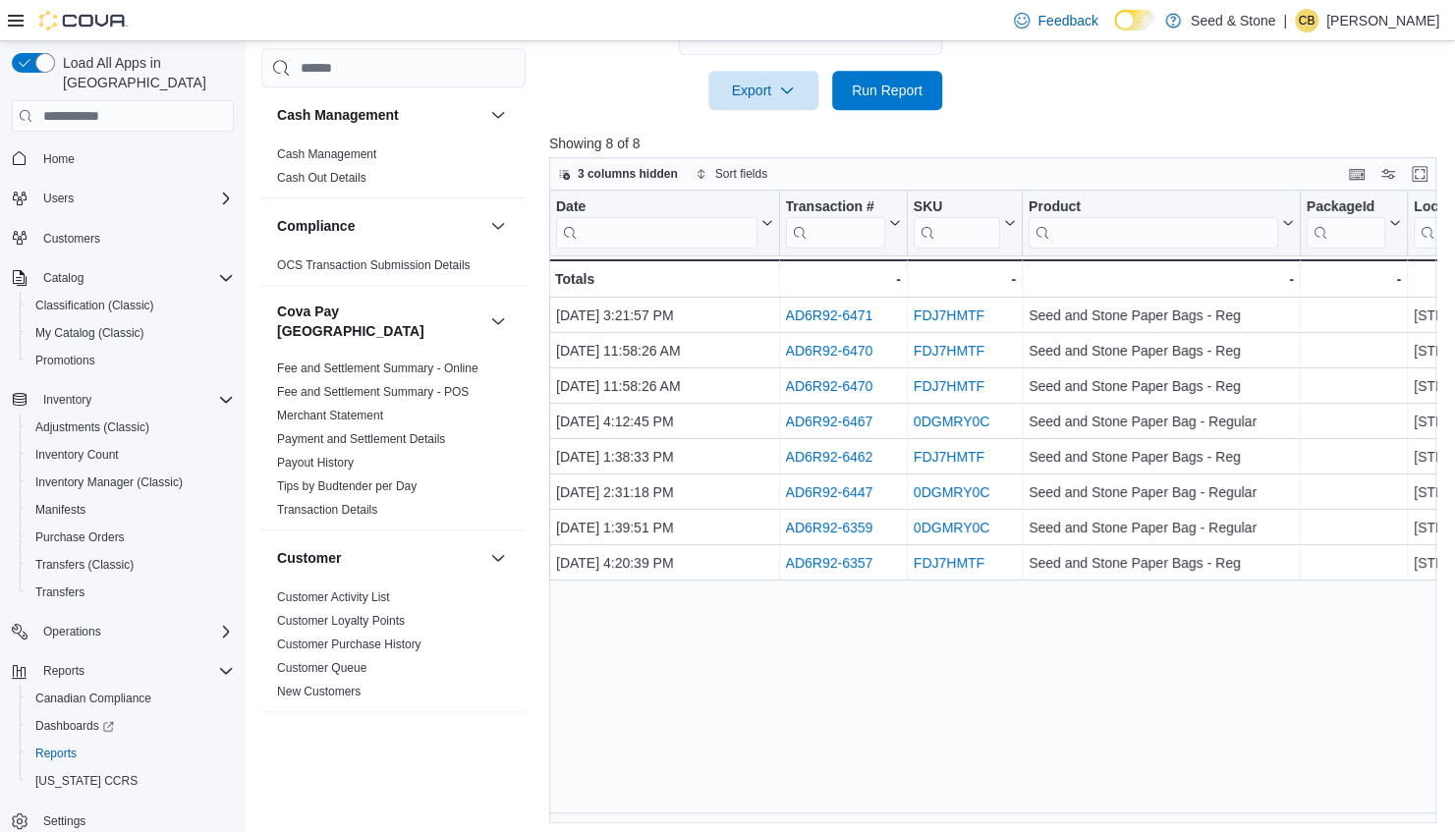
scroll to position [703, 0]
